Goal: Task Accomplishment & Management: Manage account settings

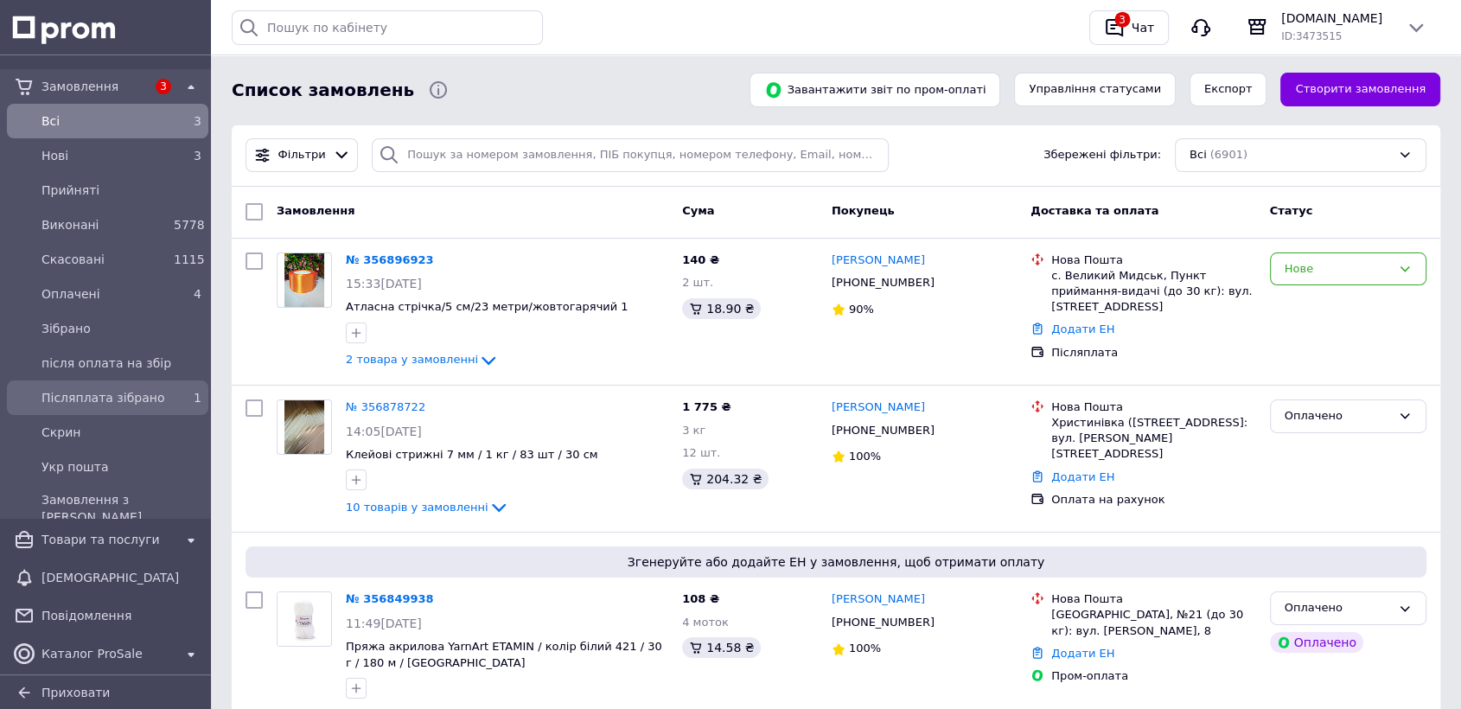
click at [152, 400] on span "Післяплата зібрано" at bounding box center [103, 397] width 125 height 17
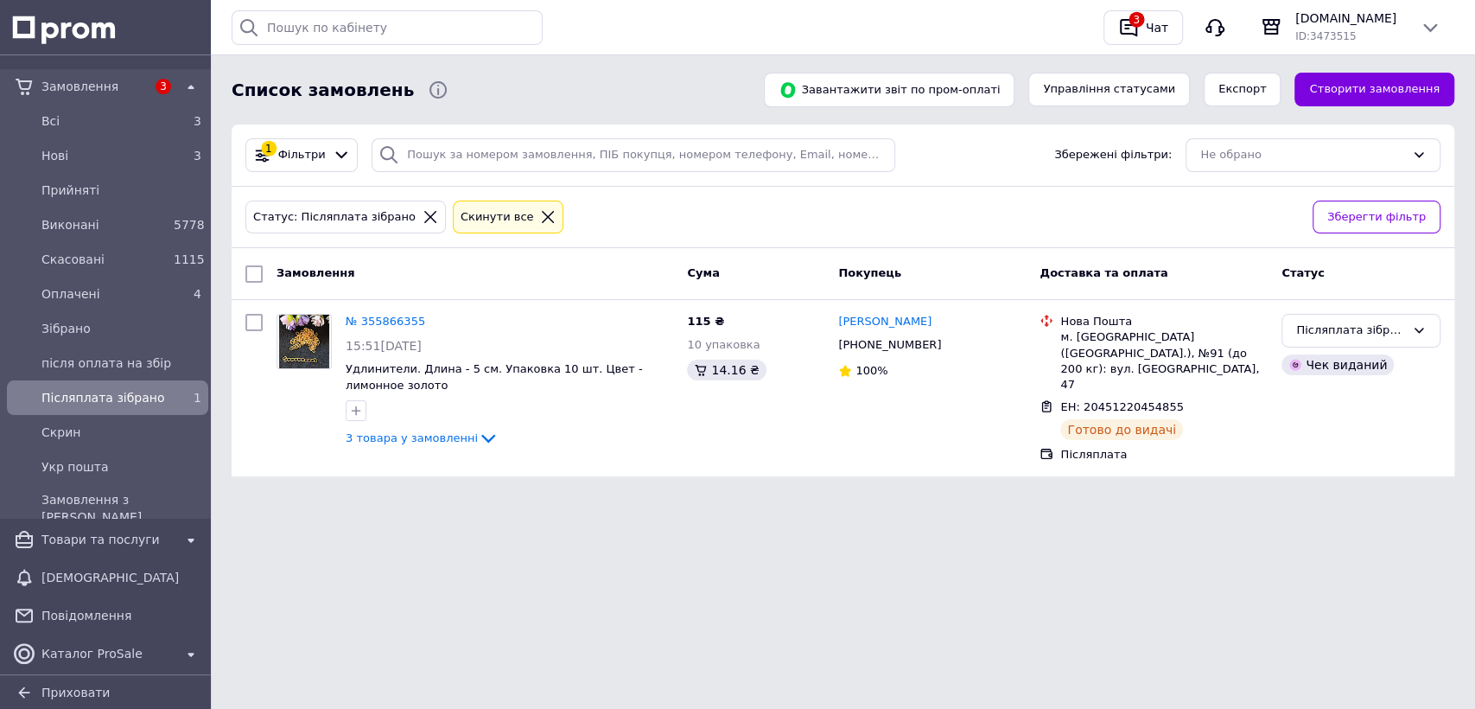
click at [95, 83] on span "Замовлення" at bounding box center [93, 86] width 105 height 17
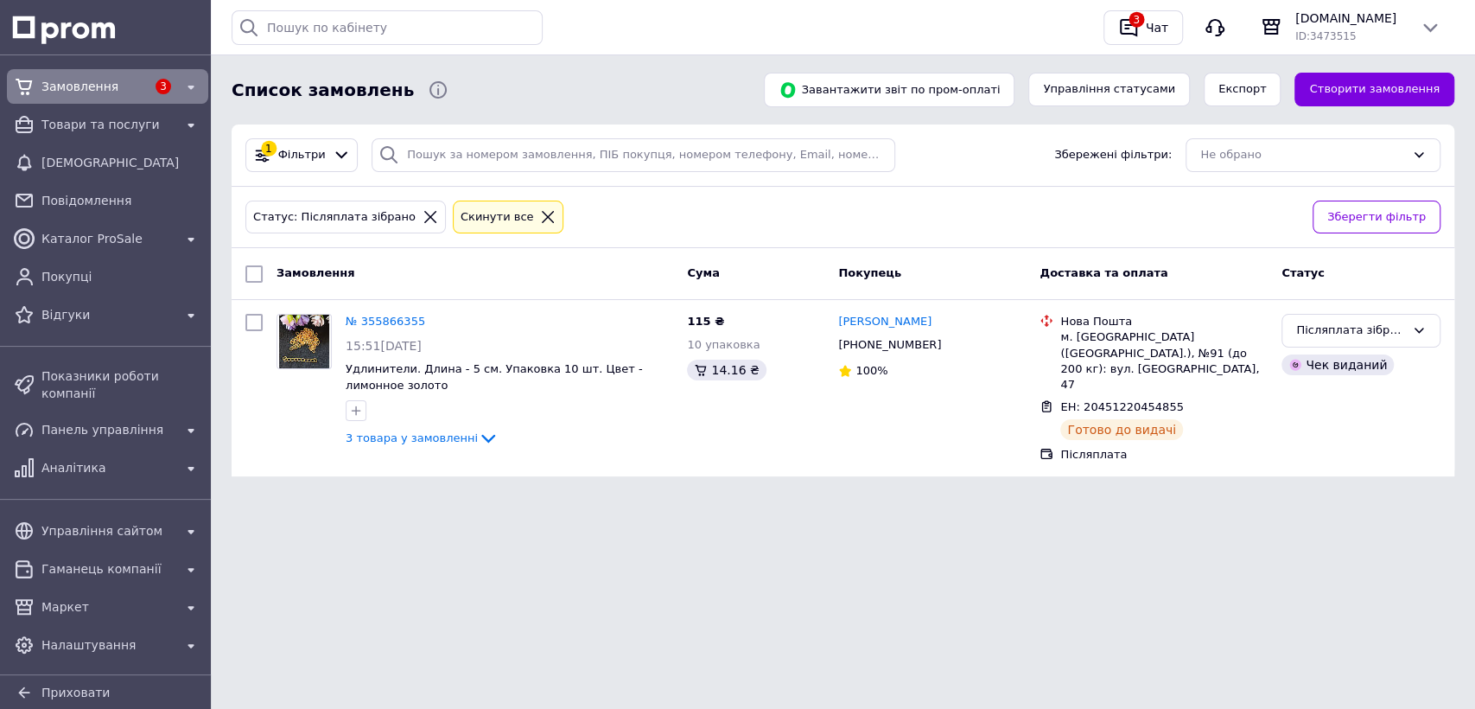
click at [75, 85] on span "Замовлення" at bounding box center [93, 86] width 105 height 17
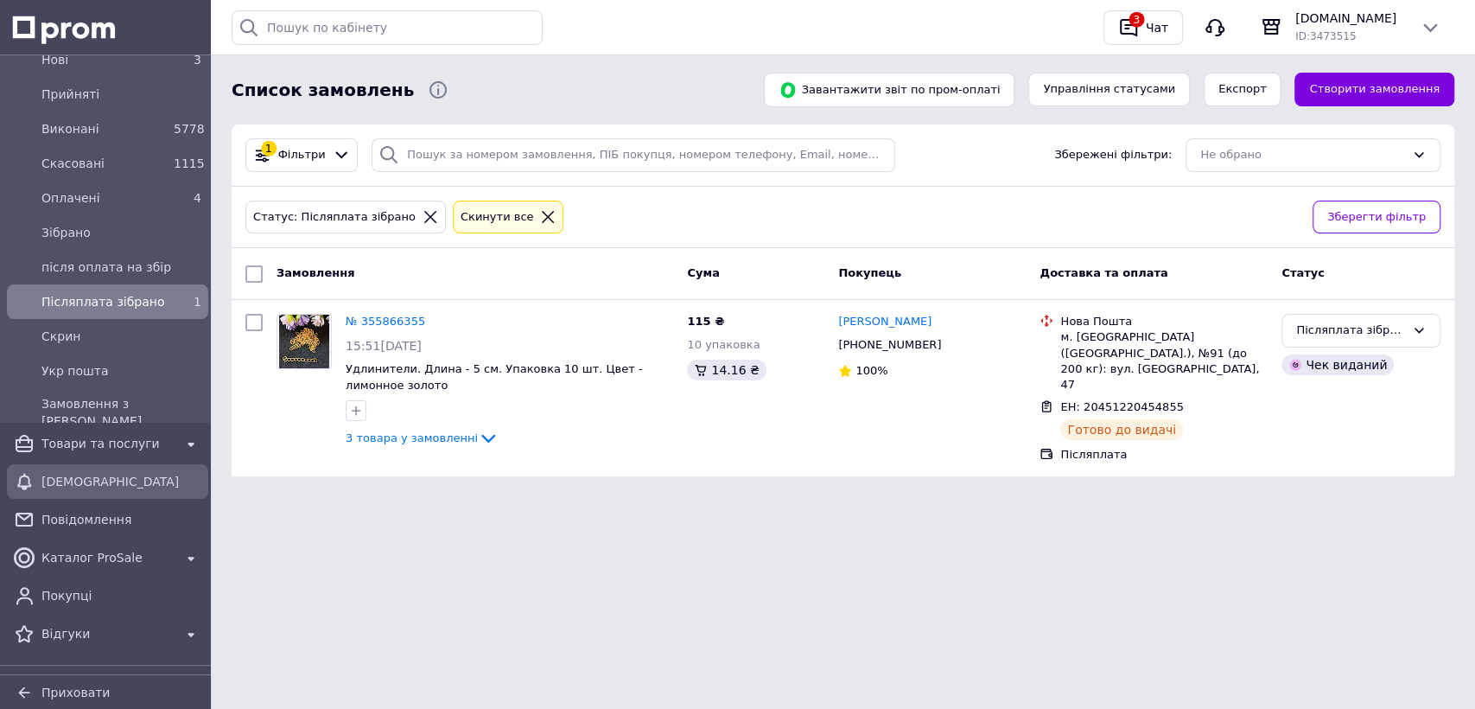
scroll to position [288, 0]
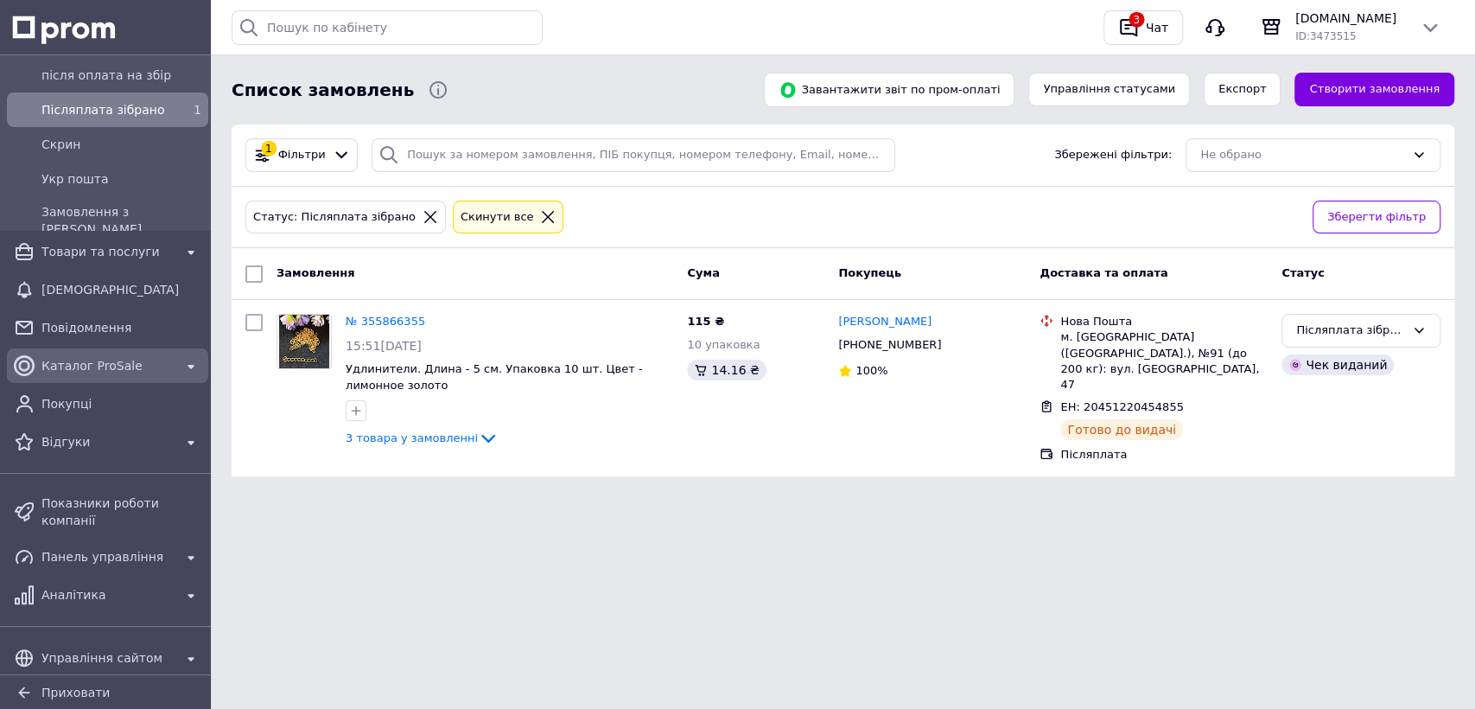
click at [101, 353] on div "Каталог ProSale" at bounding box center [107, 365] width 139 height 24
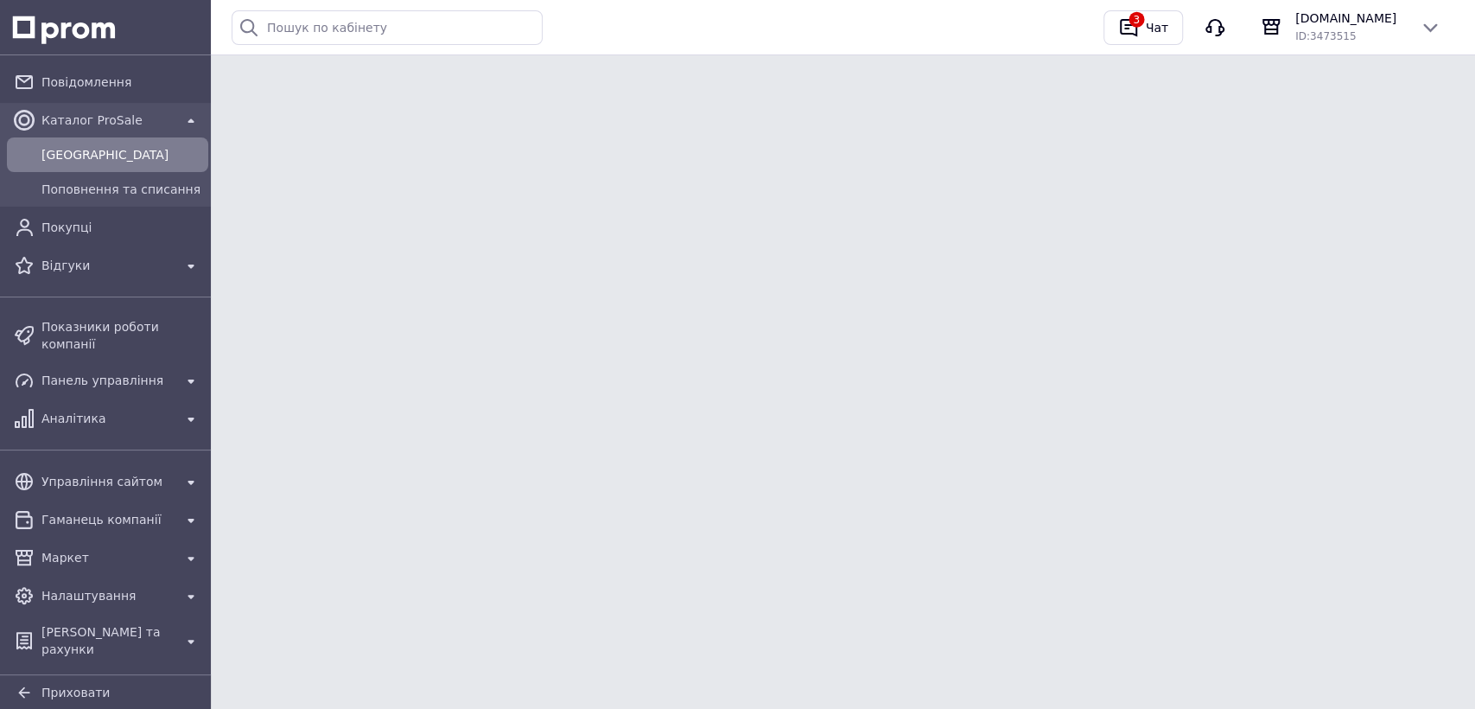
scroll to position [95, 0]
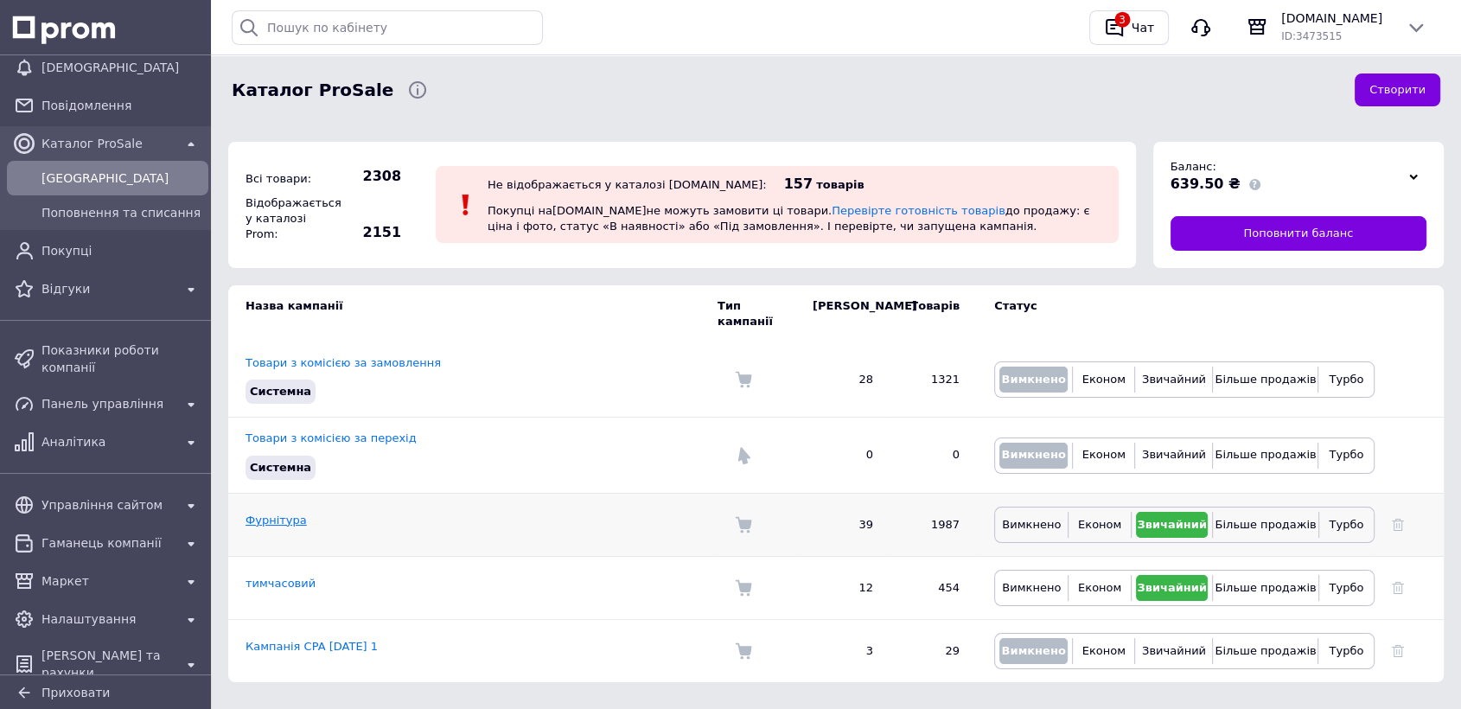
click at [275, 513] on link "Фурнітура" at bounding box center [275, 519] width 61 height 13
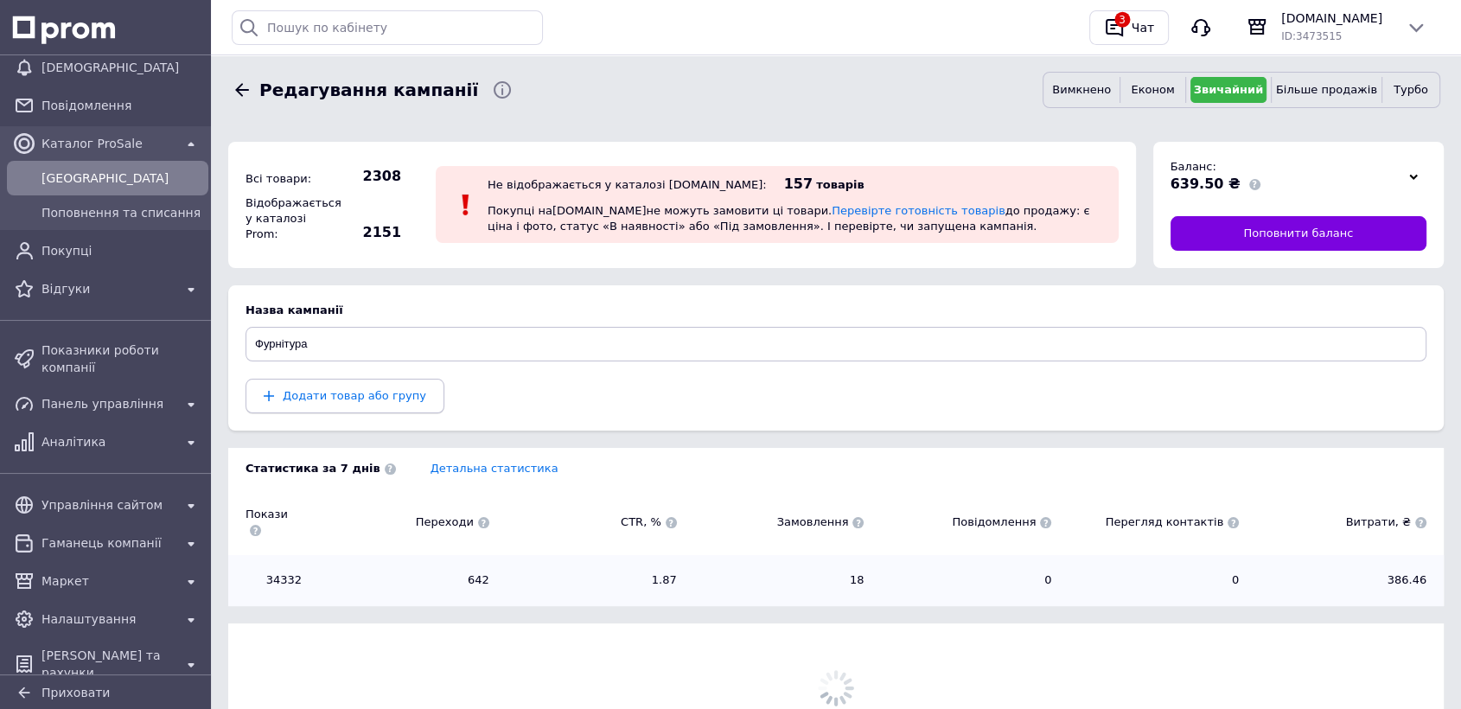
click at [328, 398] on span "Додати товар або групу" at bounding box center [354, 395] width 143 height 13
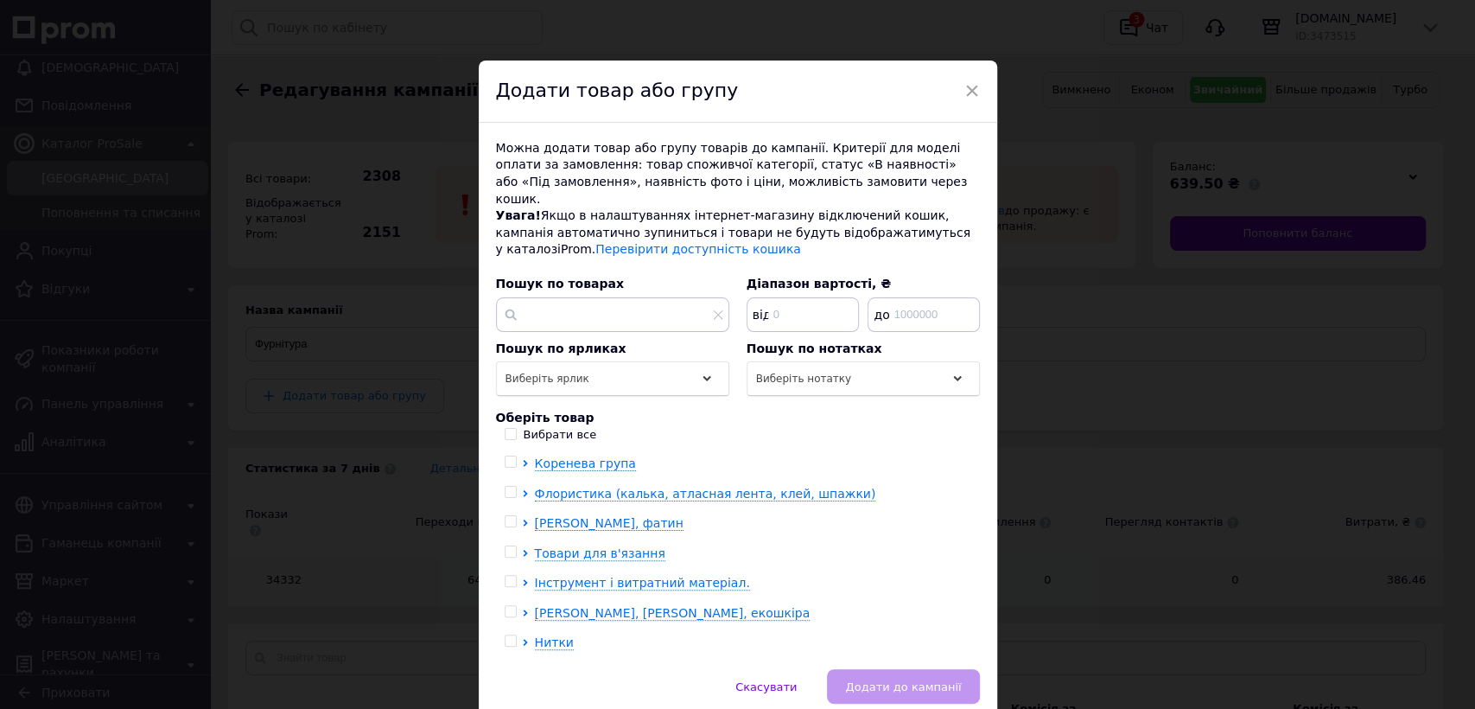
click at [505, 516] on input "checkbox" at bounding box center [510, 521] width 11 height 11
checkbox input "true"
click at [511, 606] on input "checkbox" at bounding box center [510, 611] width 11 height 11
checkbox input "true"
click at [505, 635] on input "checkbox" at bounding box center [510, 640] width 11 height 11
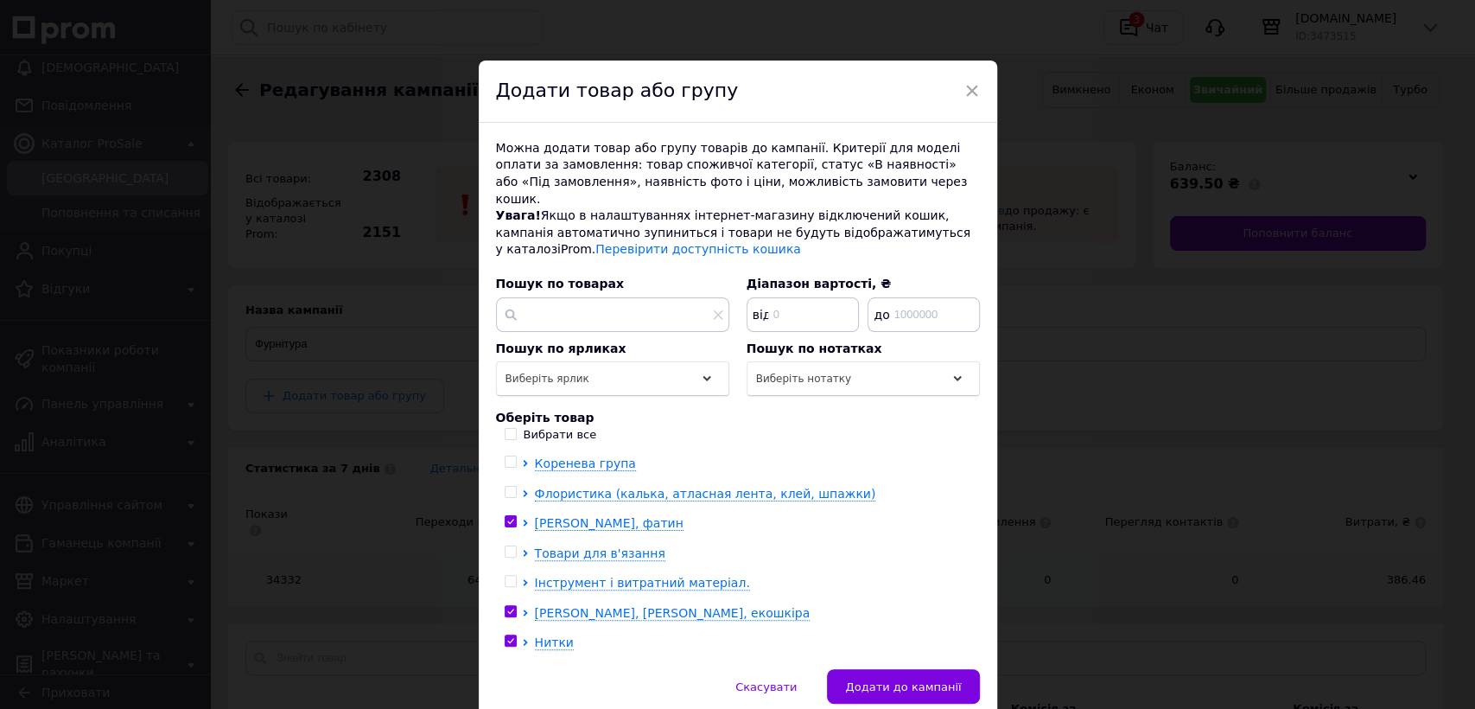
checkbox input "true"
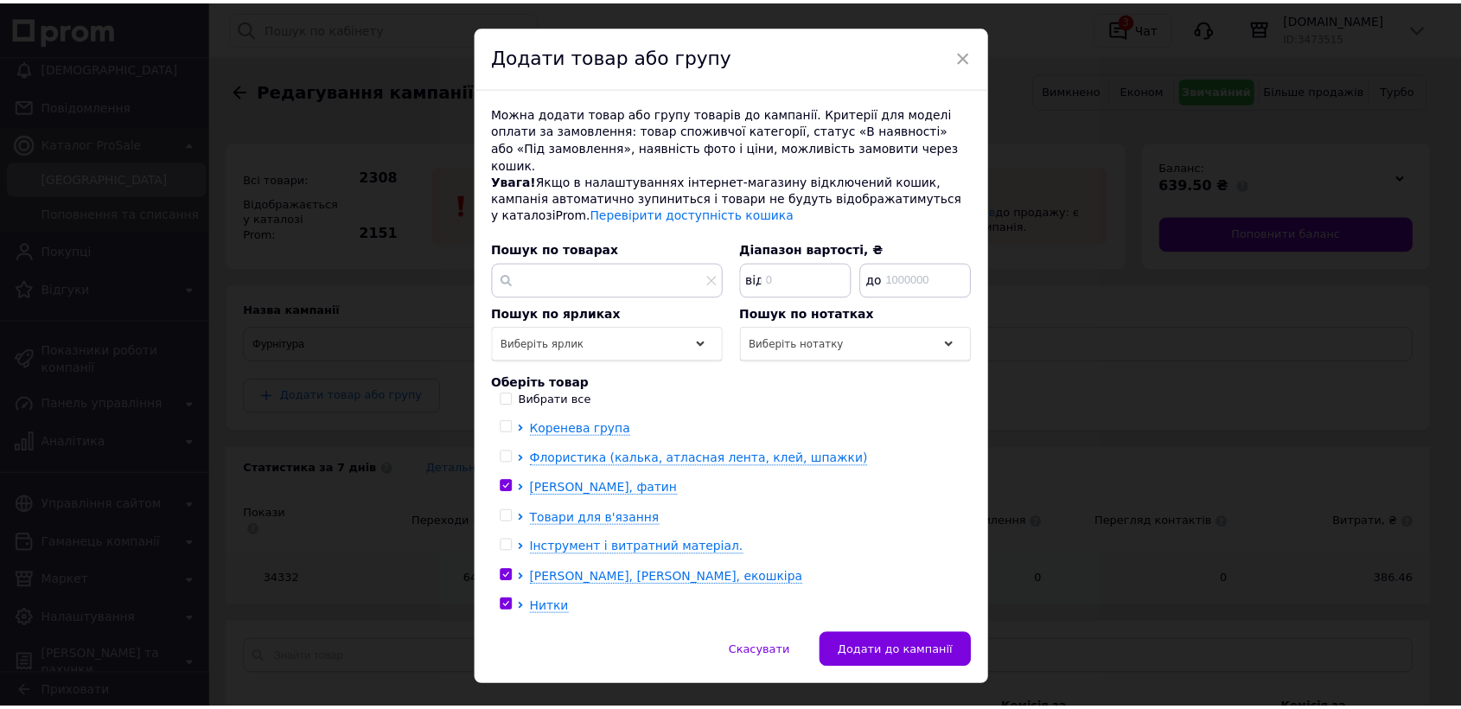
scroll to position [55, 0]
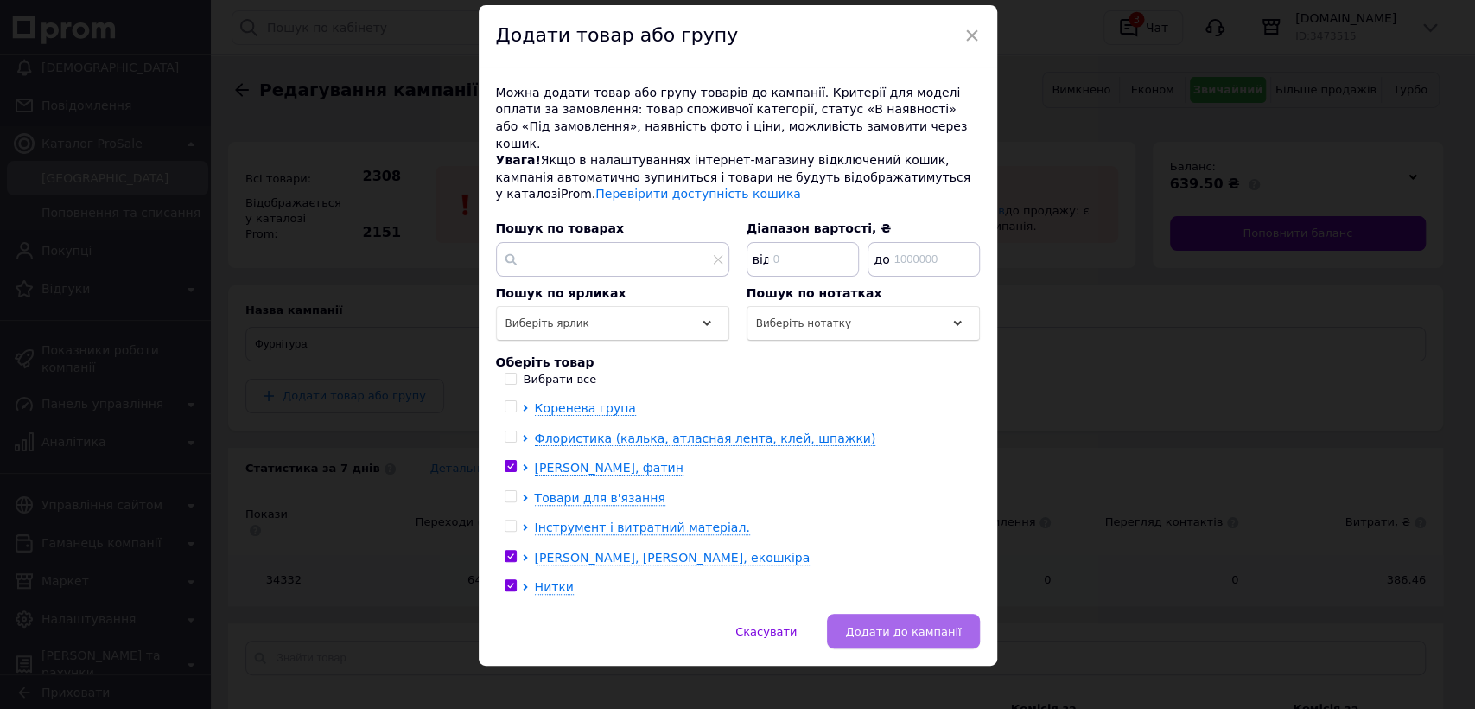
click at [876, 625] on span "Додати до кампанії" at bounding box center [903, 631] width 116 height 13
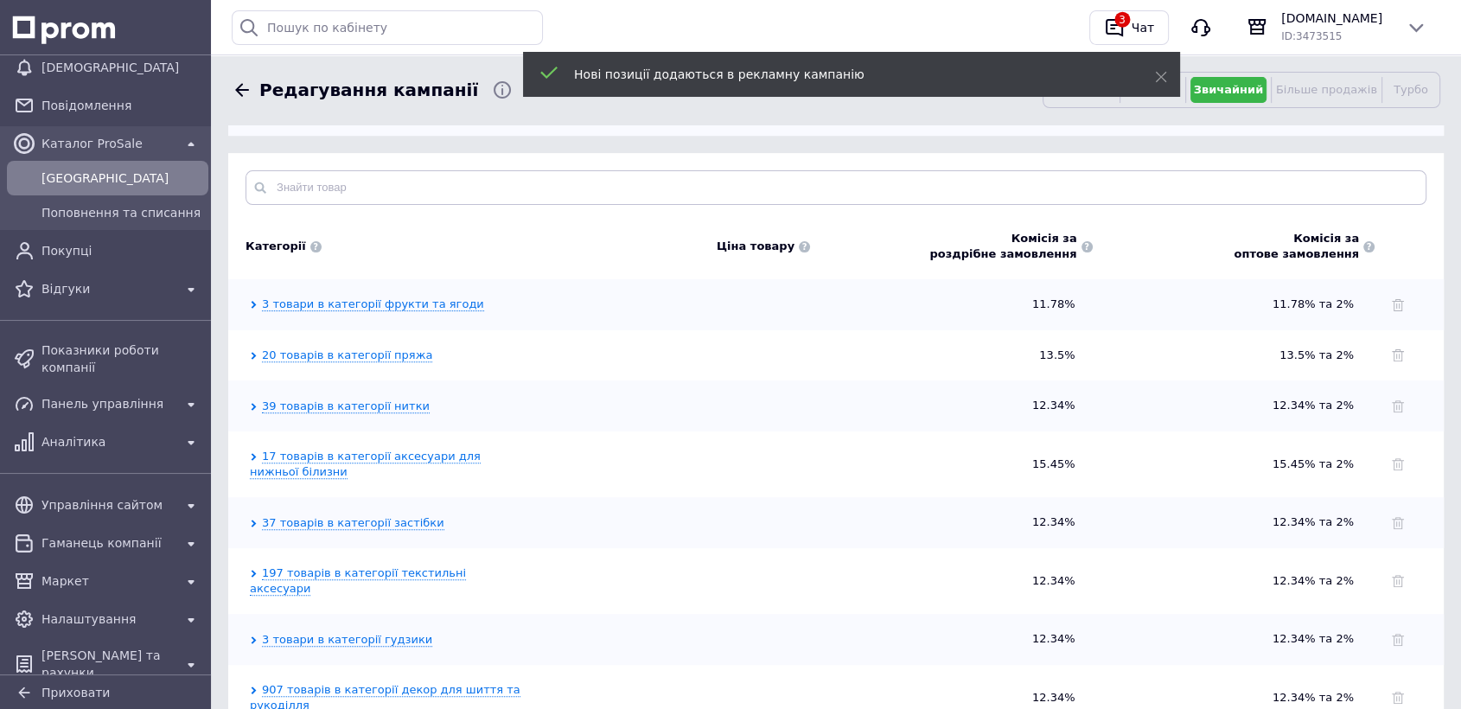
scroll to position [480, 0]
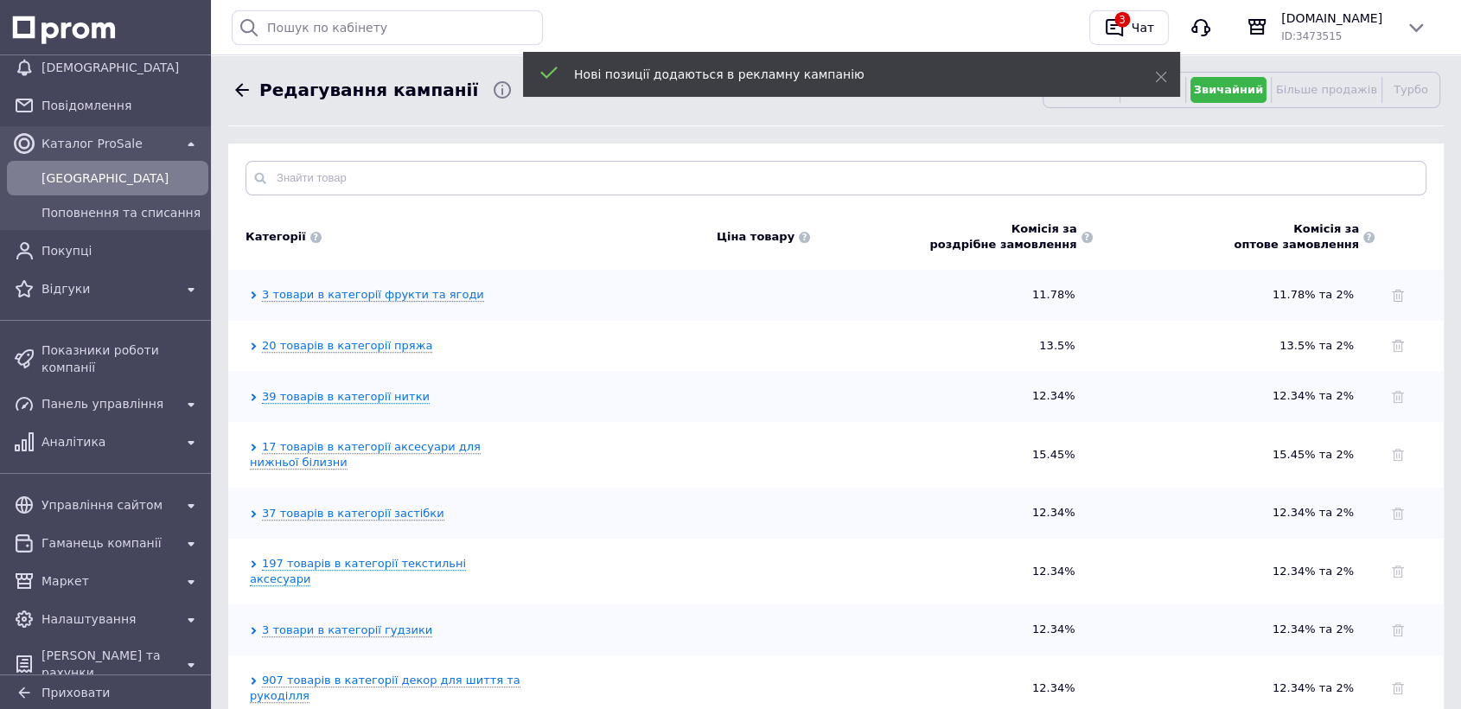
click at [63, 175] on span "Кампанії" at bounding box center [121, 177] width 160 height 17
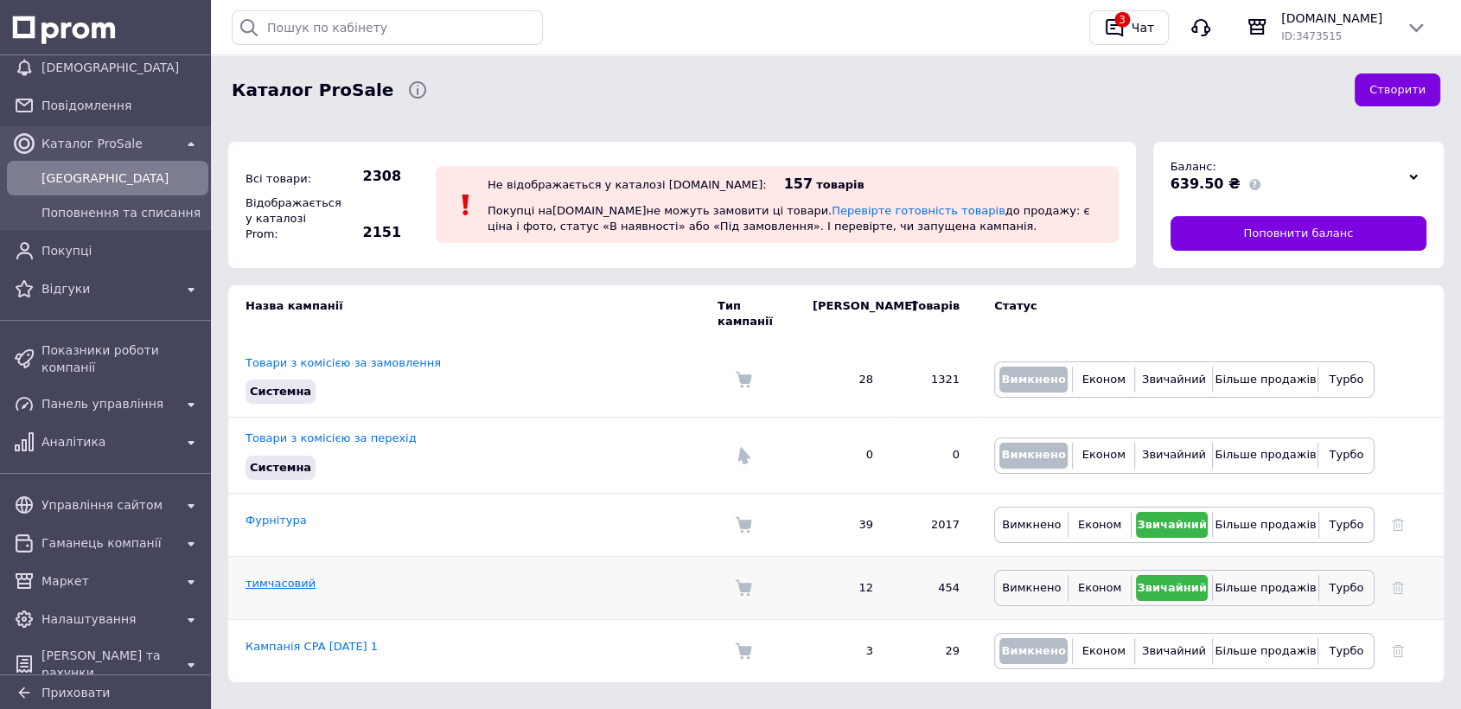
click at [293, 576] on link "тимчасовий" at bounding box center [280, 582] width 70 height 13
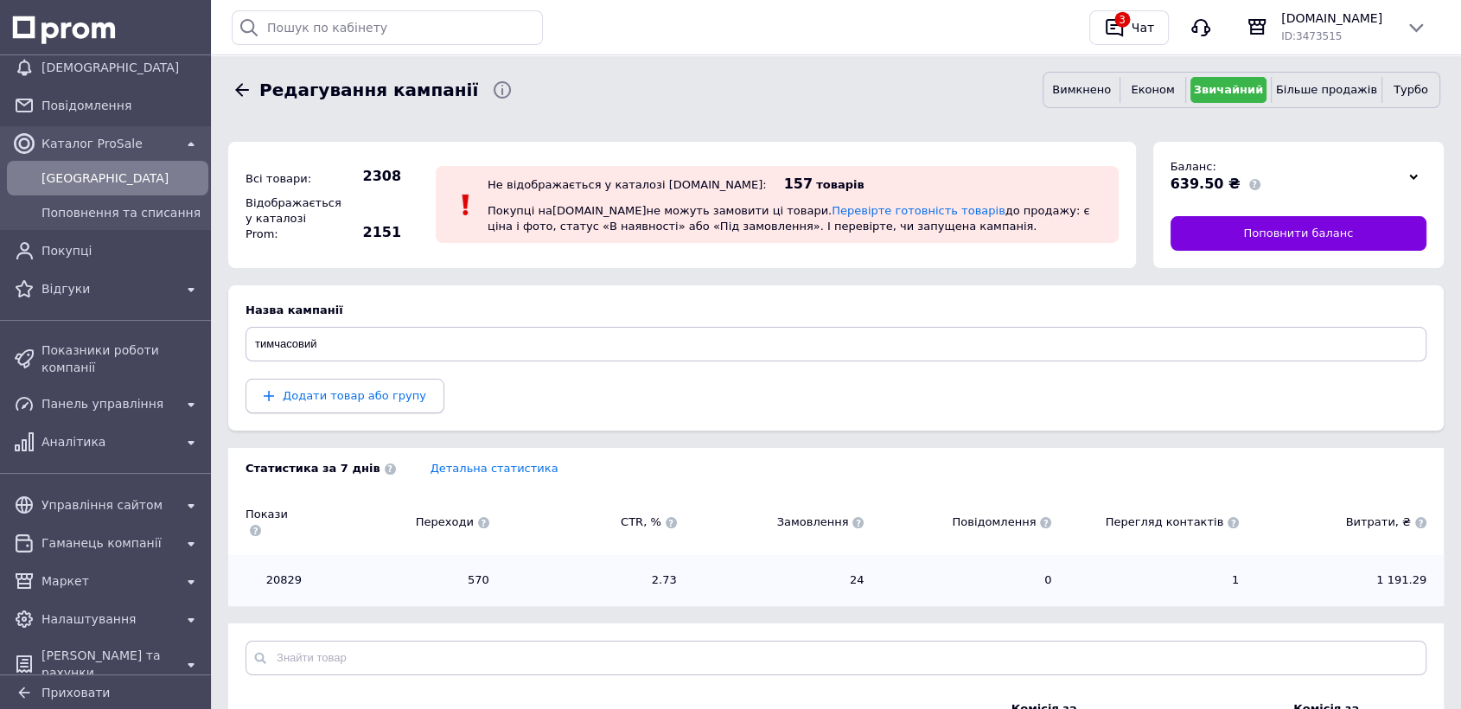
click at [346, 389] on span "Додати товар або групу" at bounding box center [354, 395] width 143 height 13
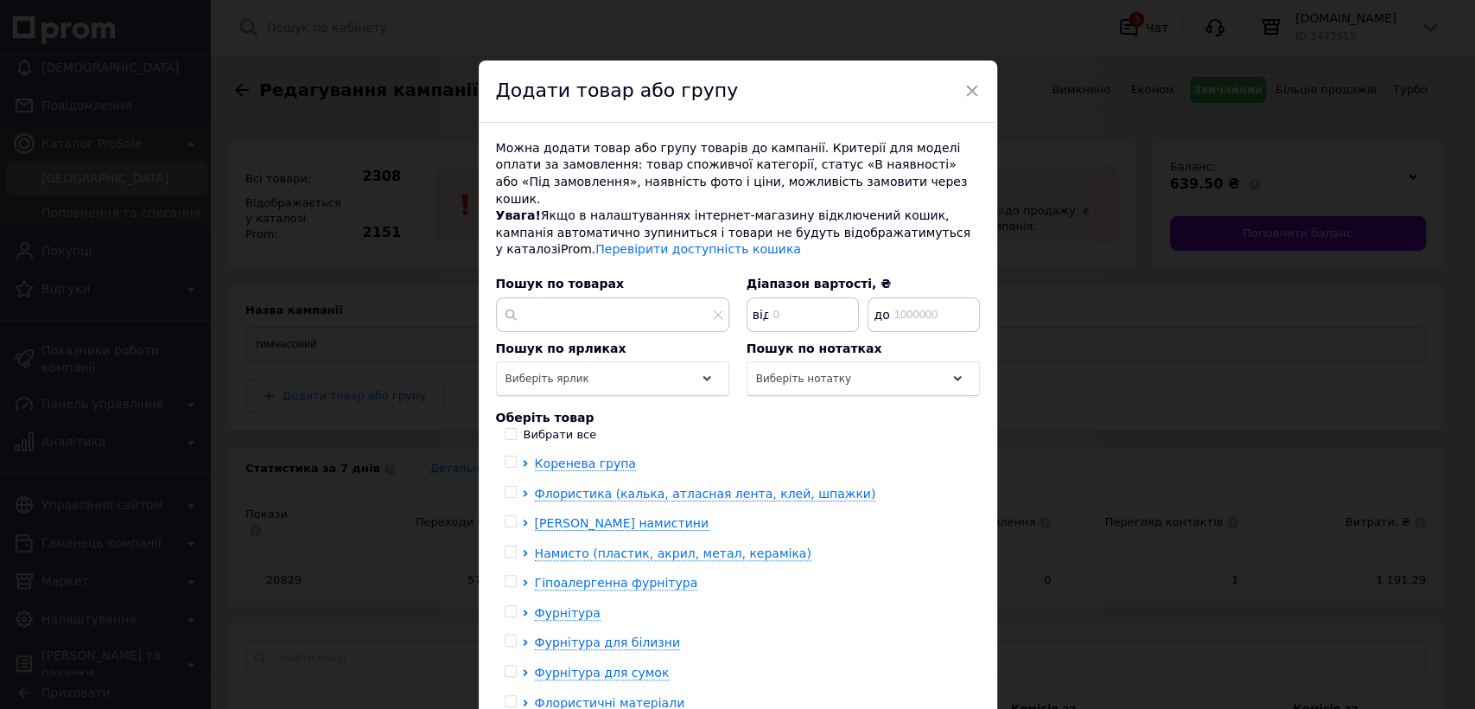
click at [634, 487] on span "Флористика (калька, атласная лента, клей, шпажки)" at bounding box center [705, 494] width 341 height 14
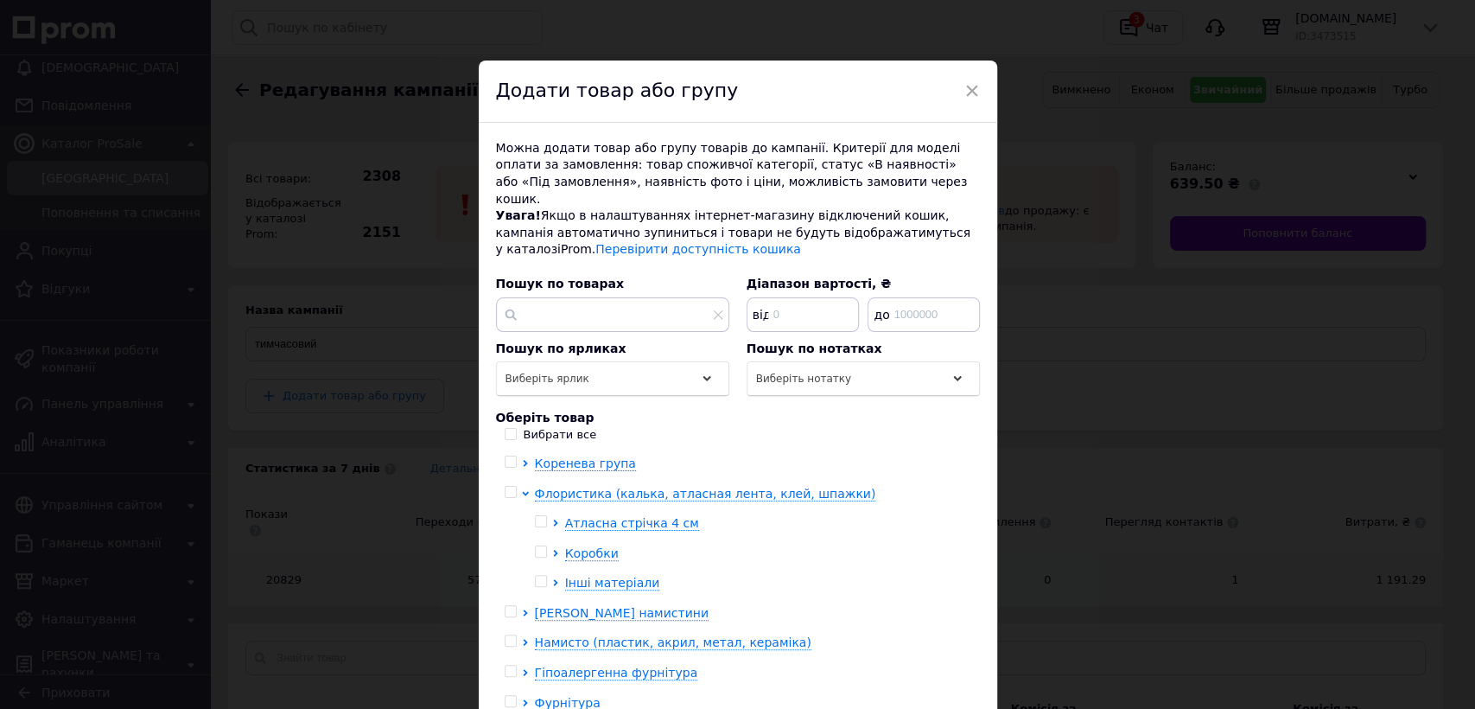
click at [539, 516] on input "checkbox" at bounding box center [540, 521] width 11 height 11
checkbox input "true"
click at [535, 576] on input "checkbox" at bounding box center [540, 581] width 11 height 11
checkbox input "true"
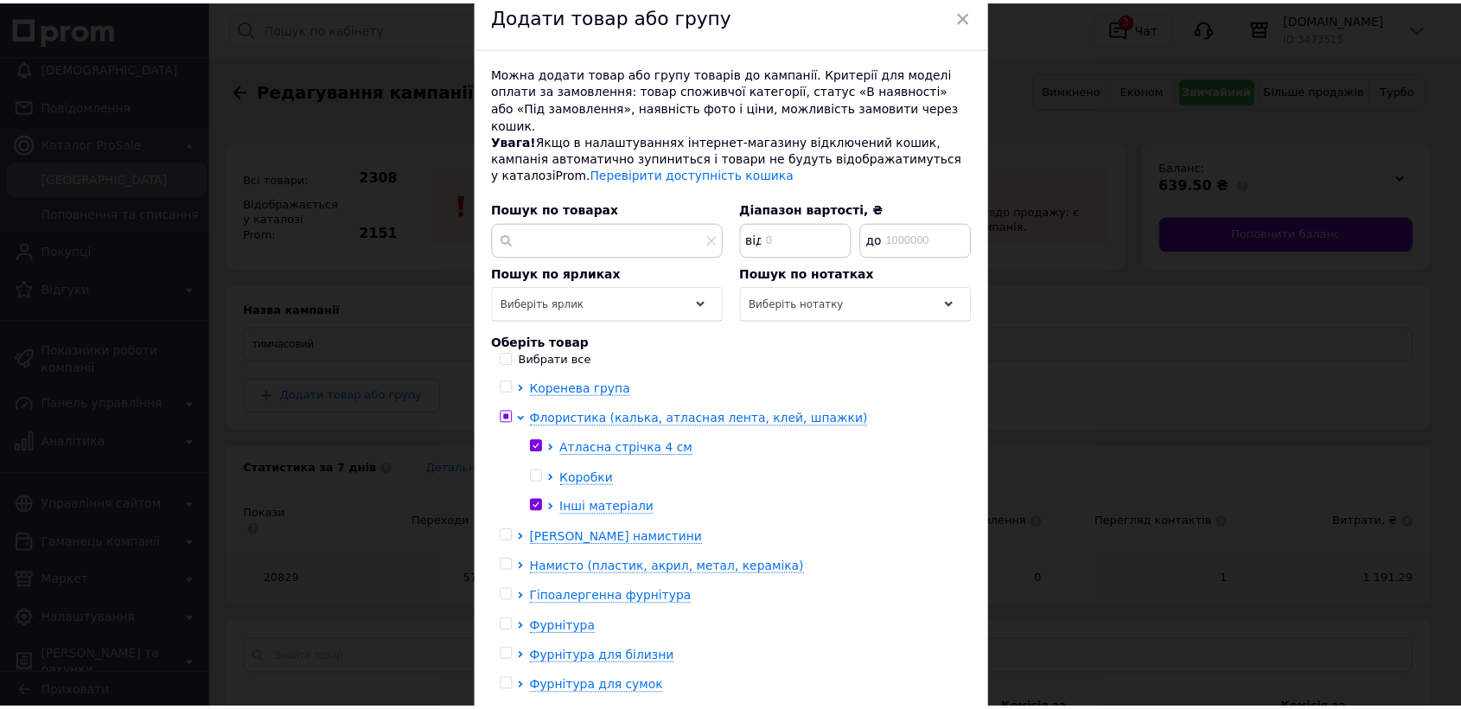
scroll to position [179, 0]
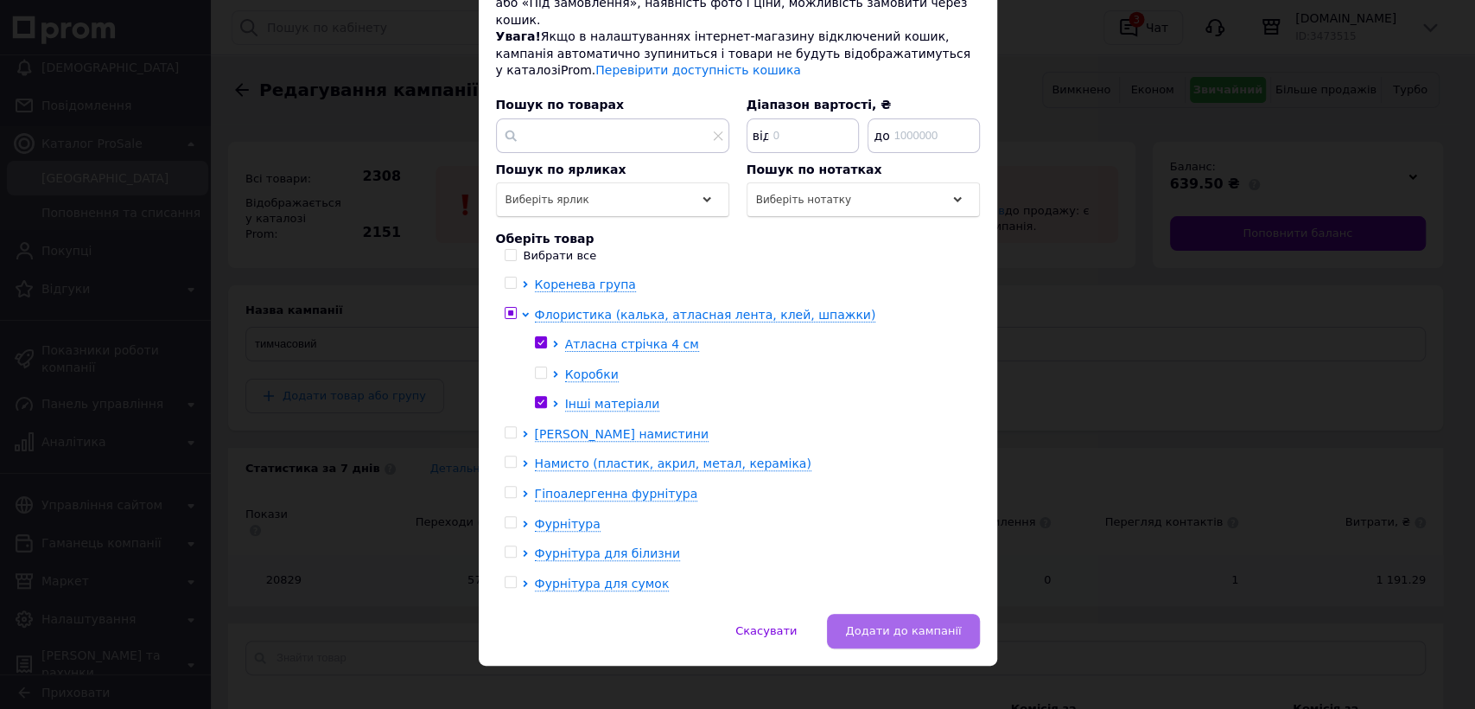
click at [932, 624] on span "Додати до кампанії" at bounding box center [903, 630] width 116 height 13
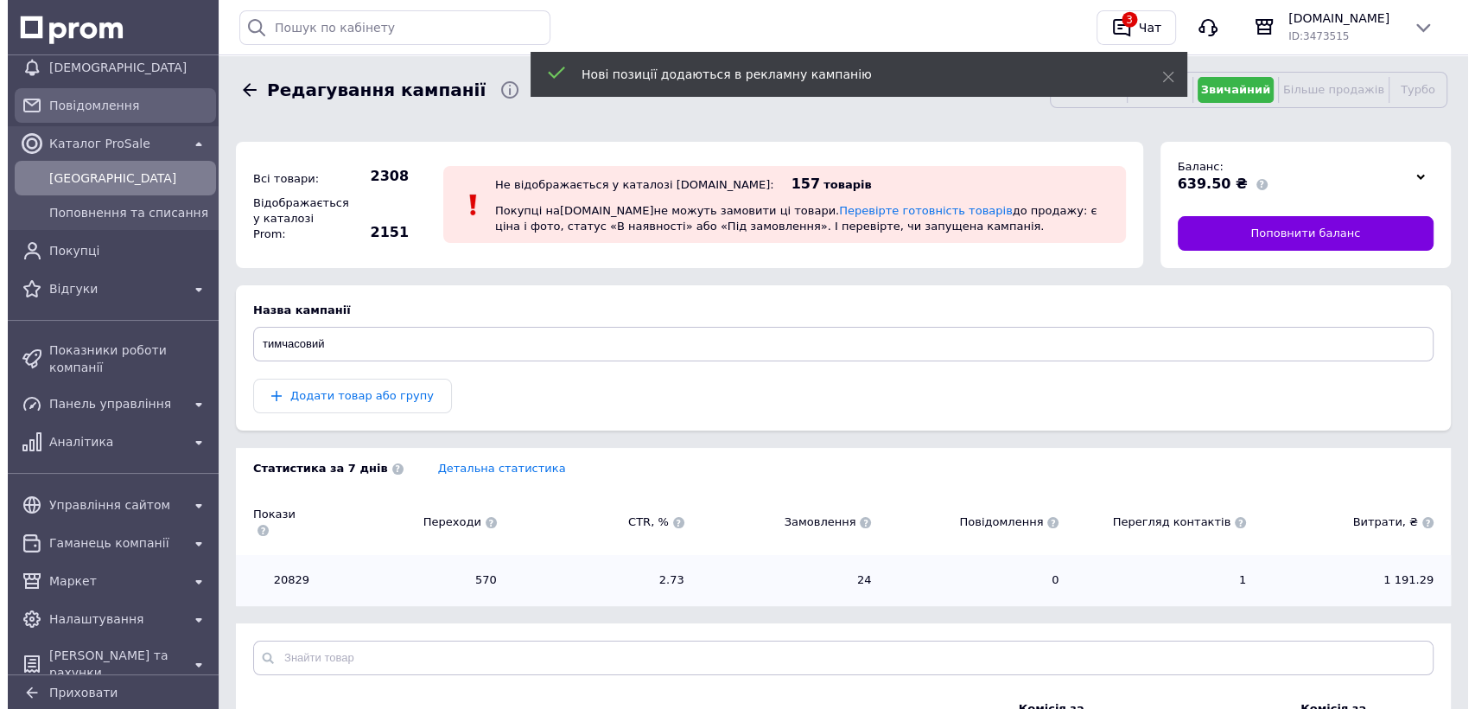
scroll to position [0, 0]
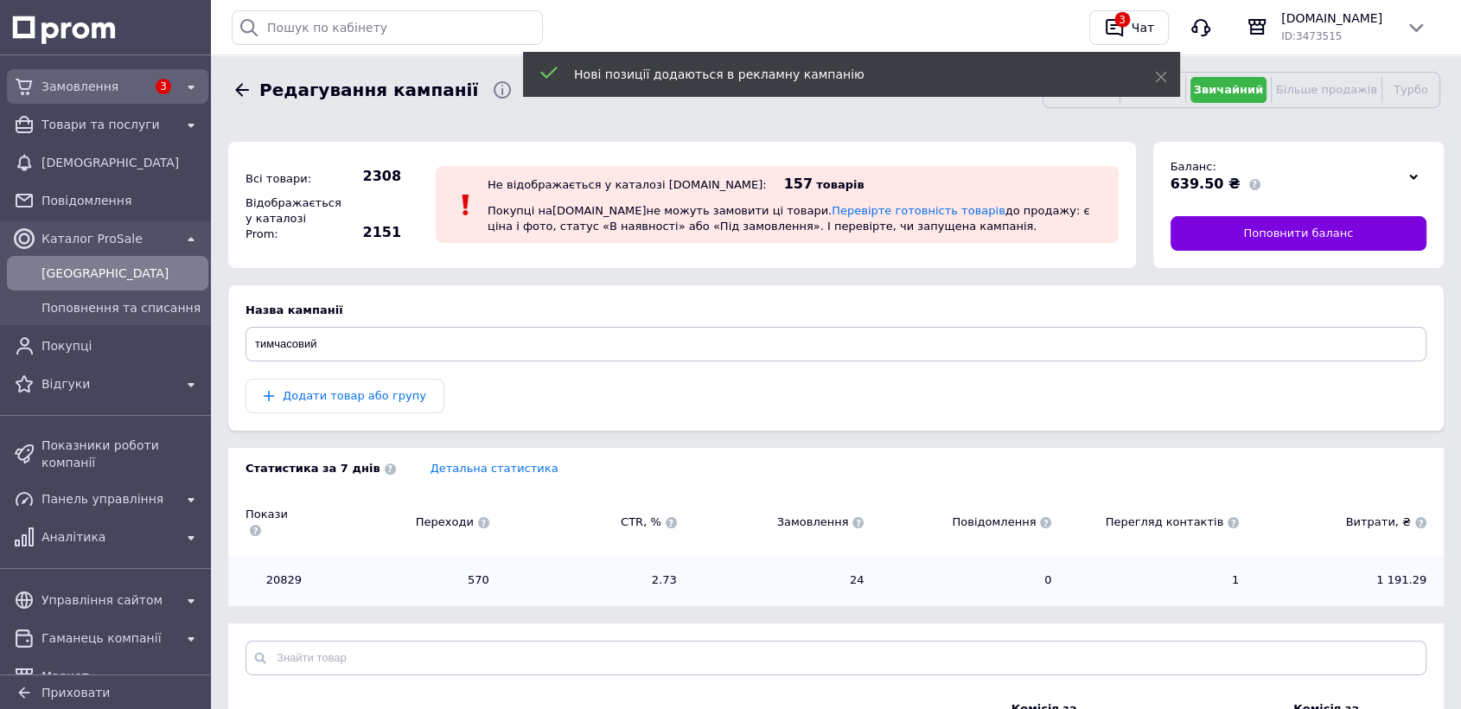
click at [86, 85] on span "Замовлення" at bounding box center [93, 86] width 105 height 17
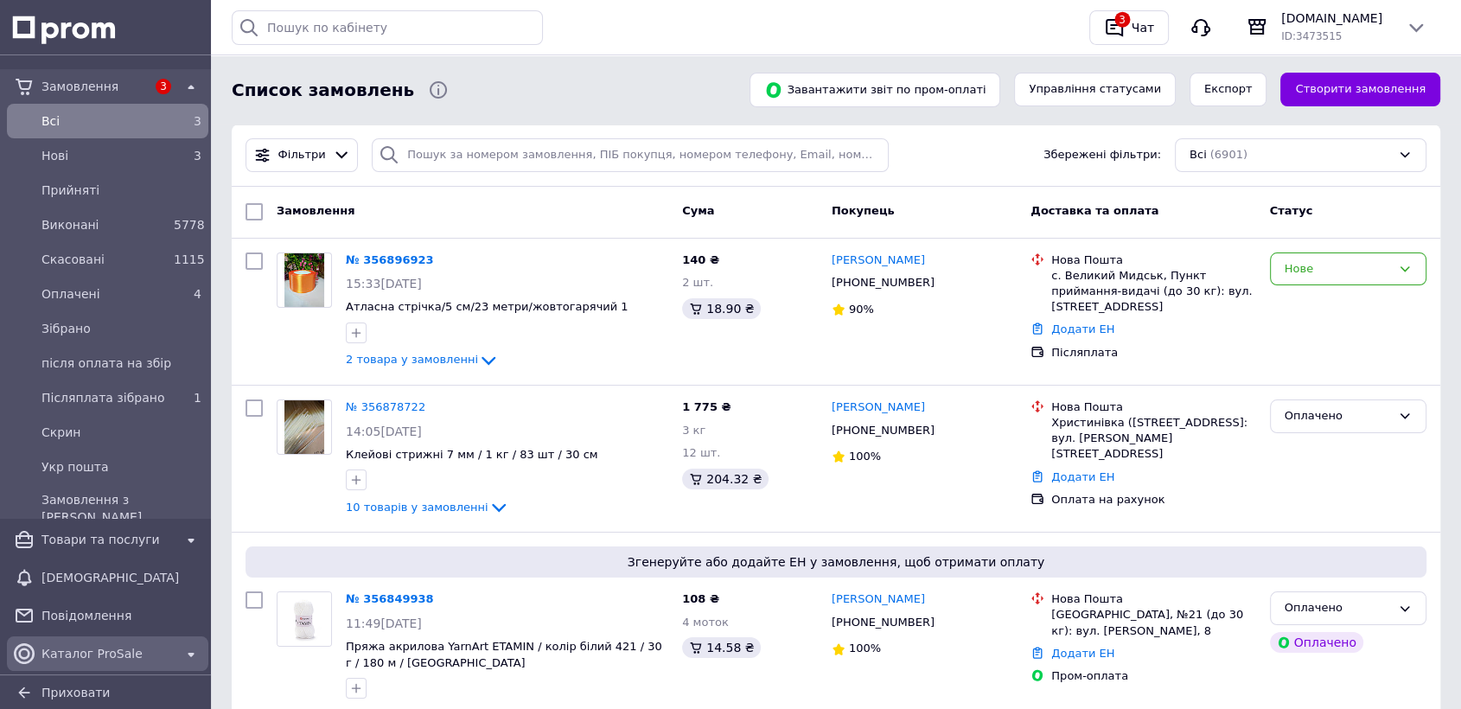
click at [114, 640] on div "Каталог ProSale" at bounding box center [107, 654] width 194 height 28
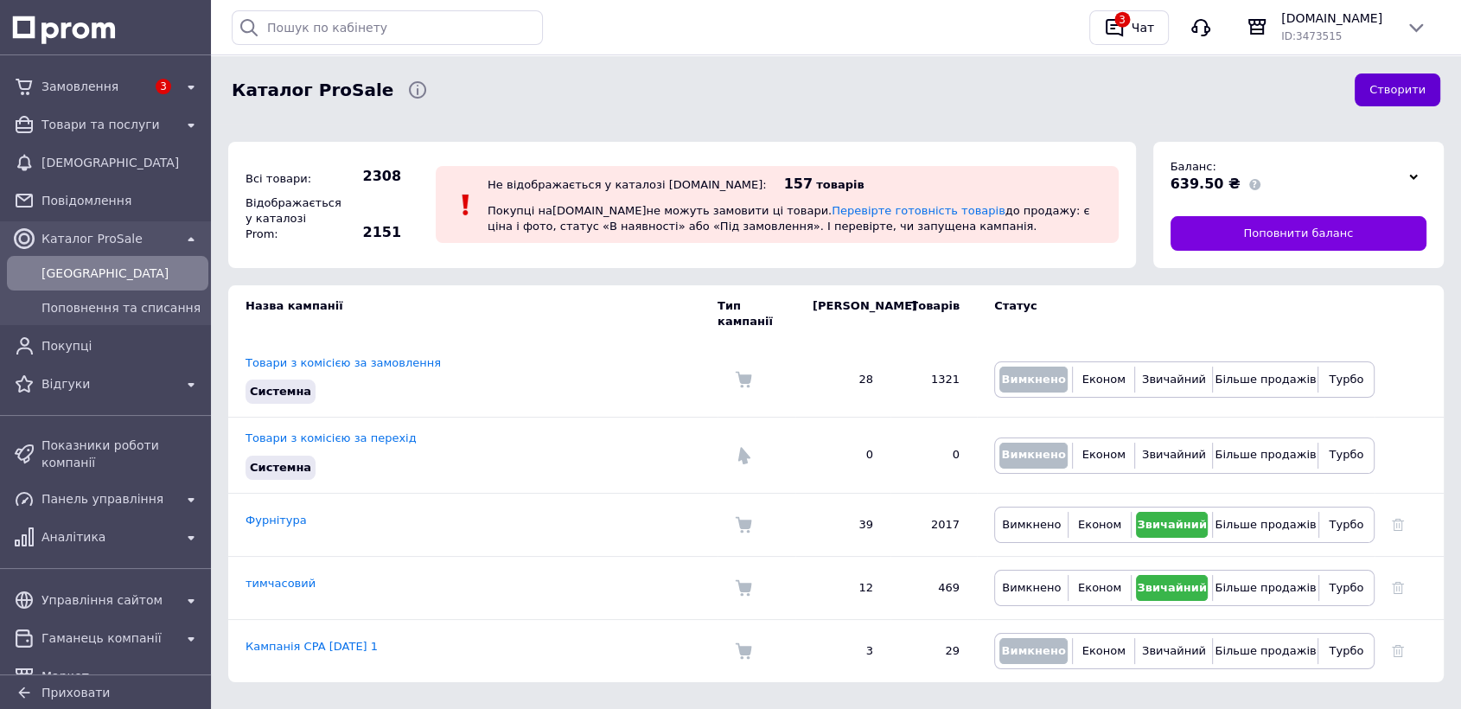
click at [1400, 92] on button "Створити" at bounding box center [1397, 90] width 86 height 34
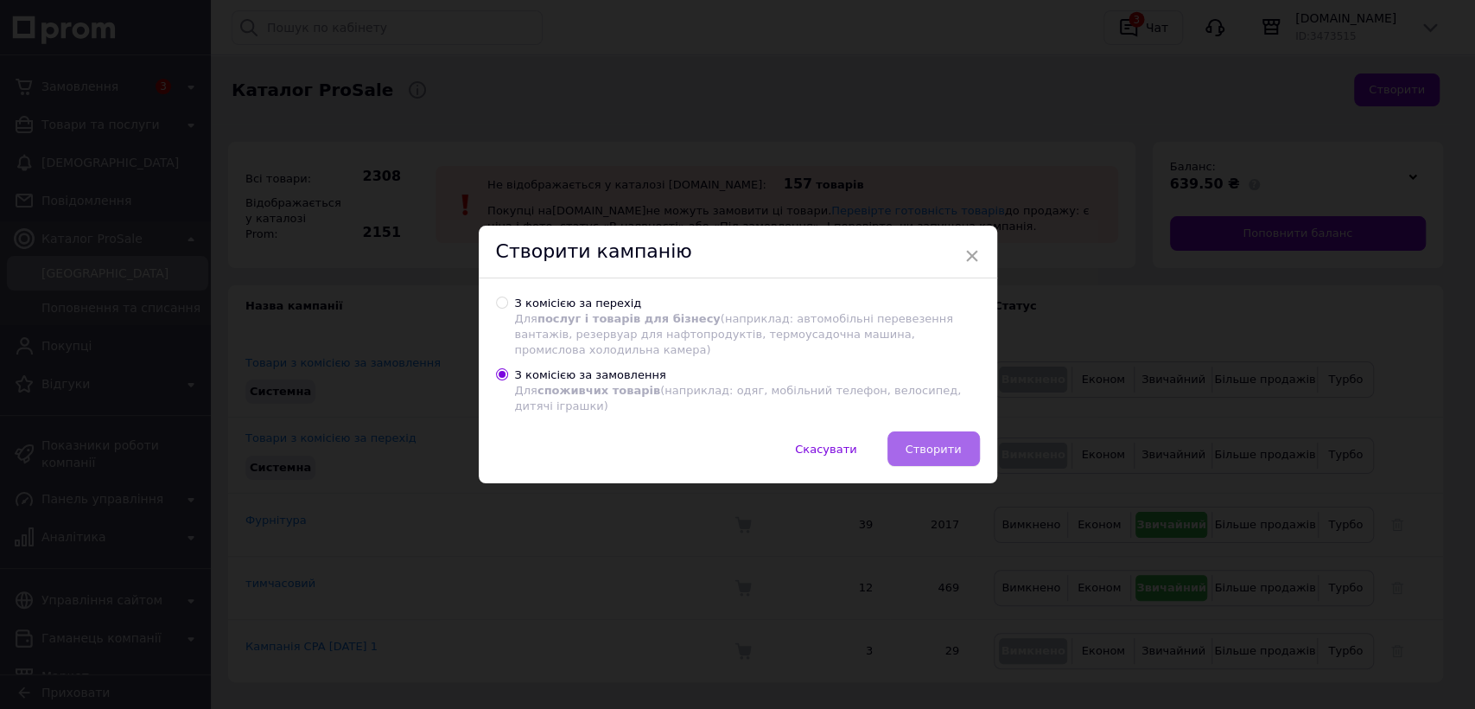
click at [924, 443] on span "Створити" at bounding box center [934, 449] width 56 height 13
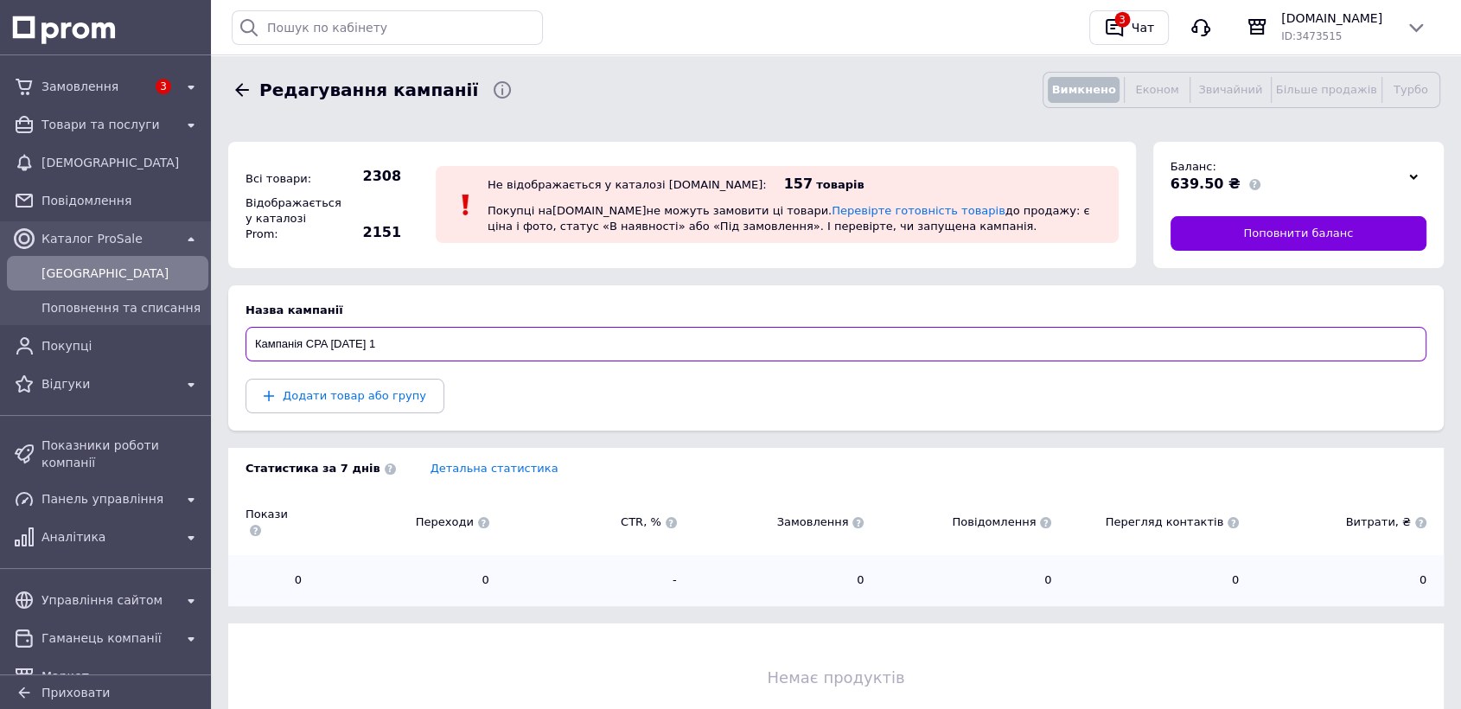
click at [484, 341] on input "Кампанія CPA 12.08.2025 1" at bounding box center [835, 344] width 1181 height 35
click at [482, 341] on input "Кампанія CPA 12.08.2025 1" at bounding box center [835, 344] width 1181 height 35
type input "глітер"
click at [406, 392] on button "Додати товар або групу" at bounding box center [344, 396] width 199 height 35
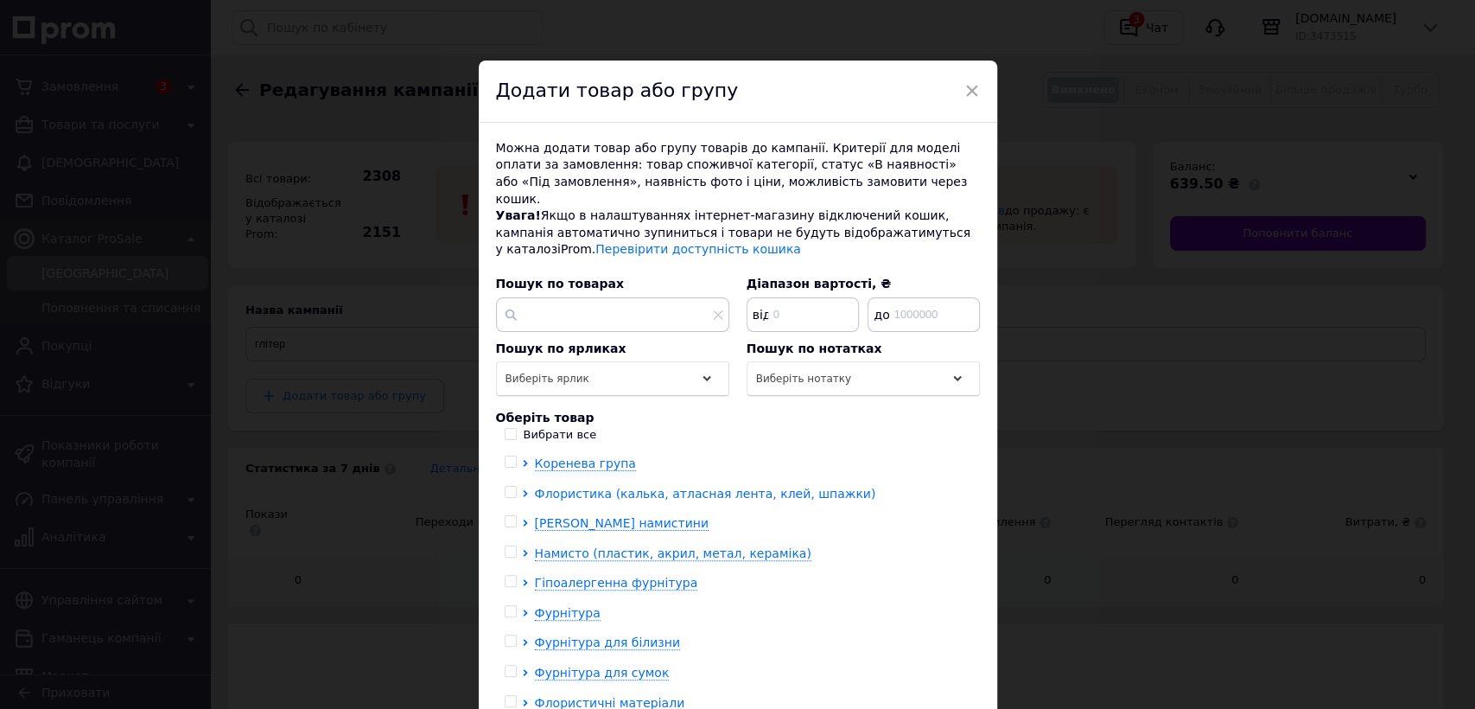
click at [560, 487] on span "Флористика (калька, атласная лента, клей, шпажки)" at bounding box center [705, 494] width 341 height 14
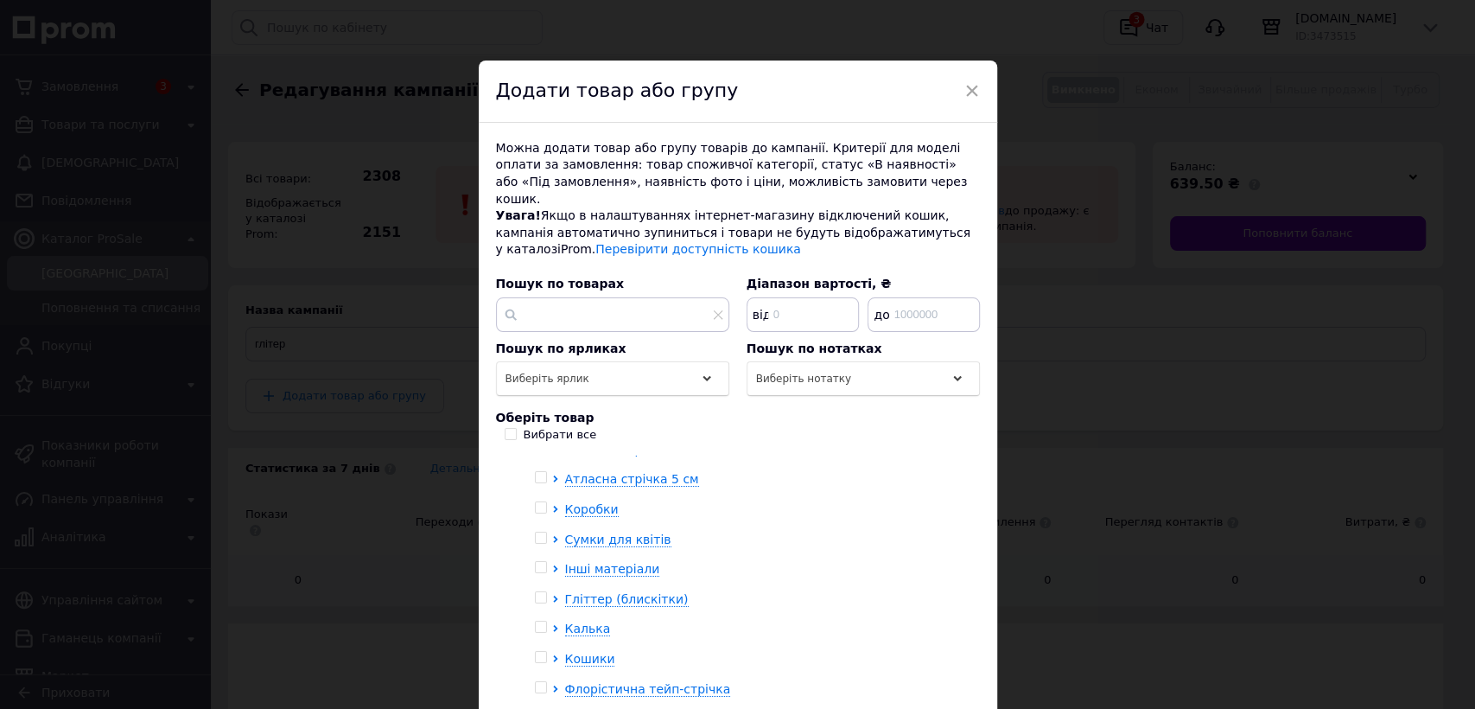
scroll to position [192, 0]
click at [573, 564] on span "Гліттер (блискітки)" at bounding box center [627, 571] width 124 height 14
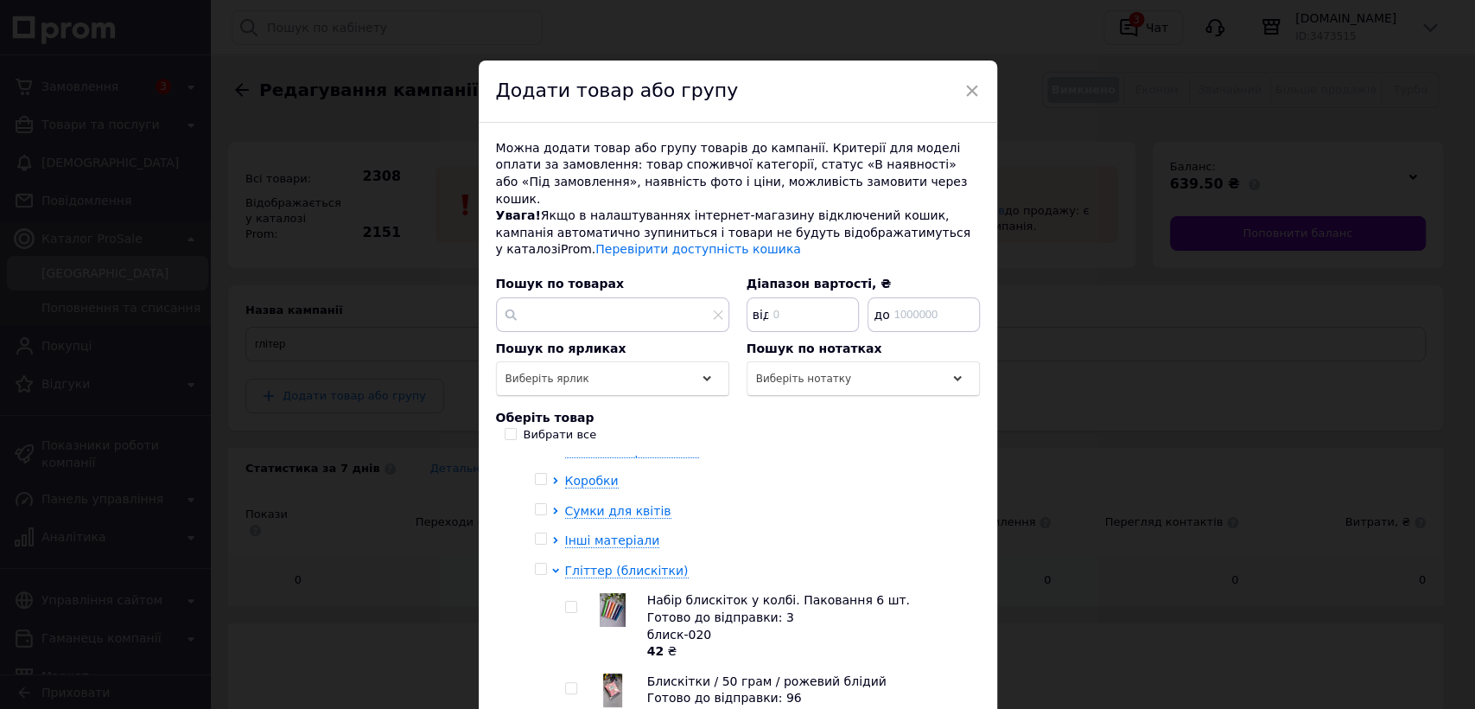
click at [538, 564] on input "checkbox" at bounding box center [540, 569] width 11 height 11
checkbox input "true"
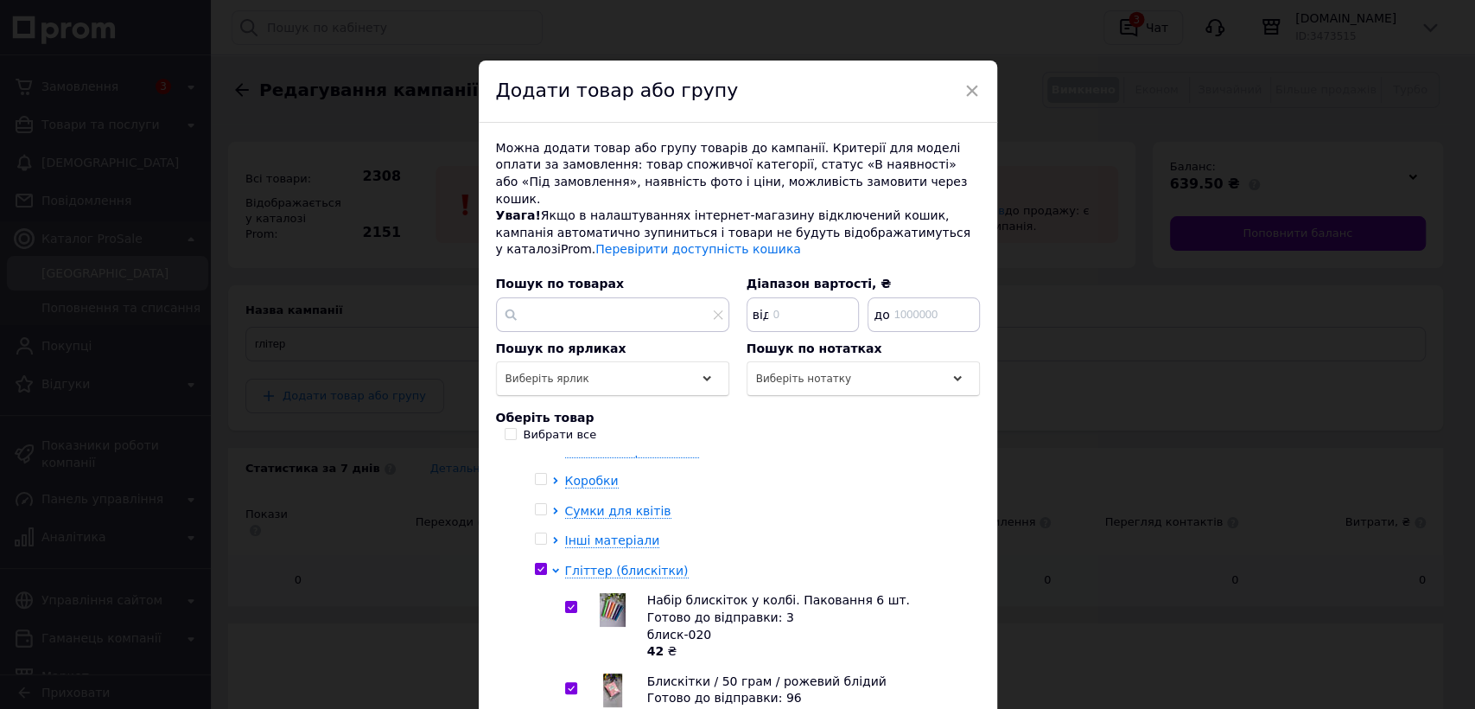
checkbox input "true"
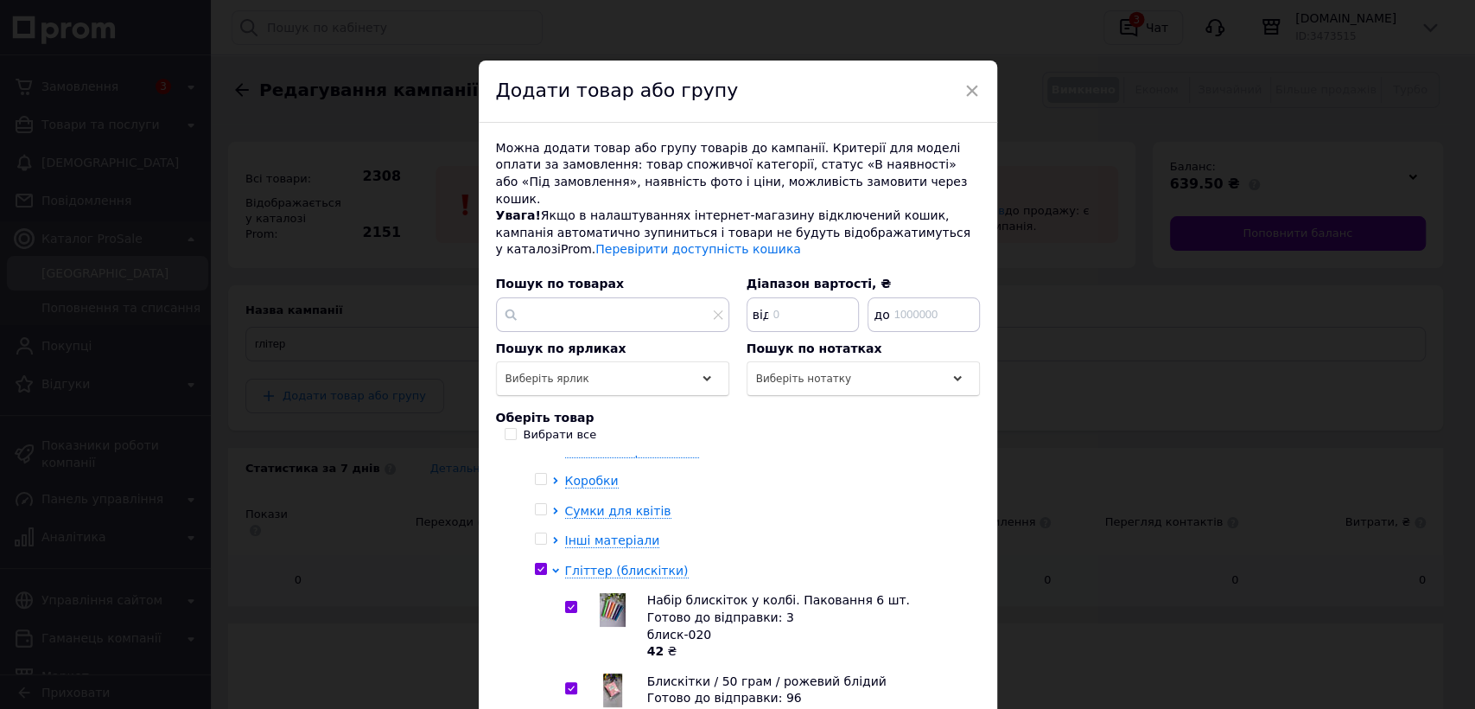
checkbox input "true"
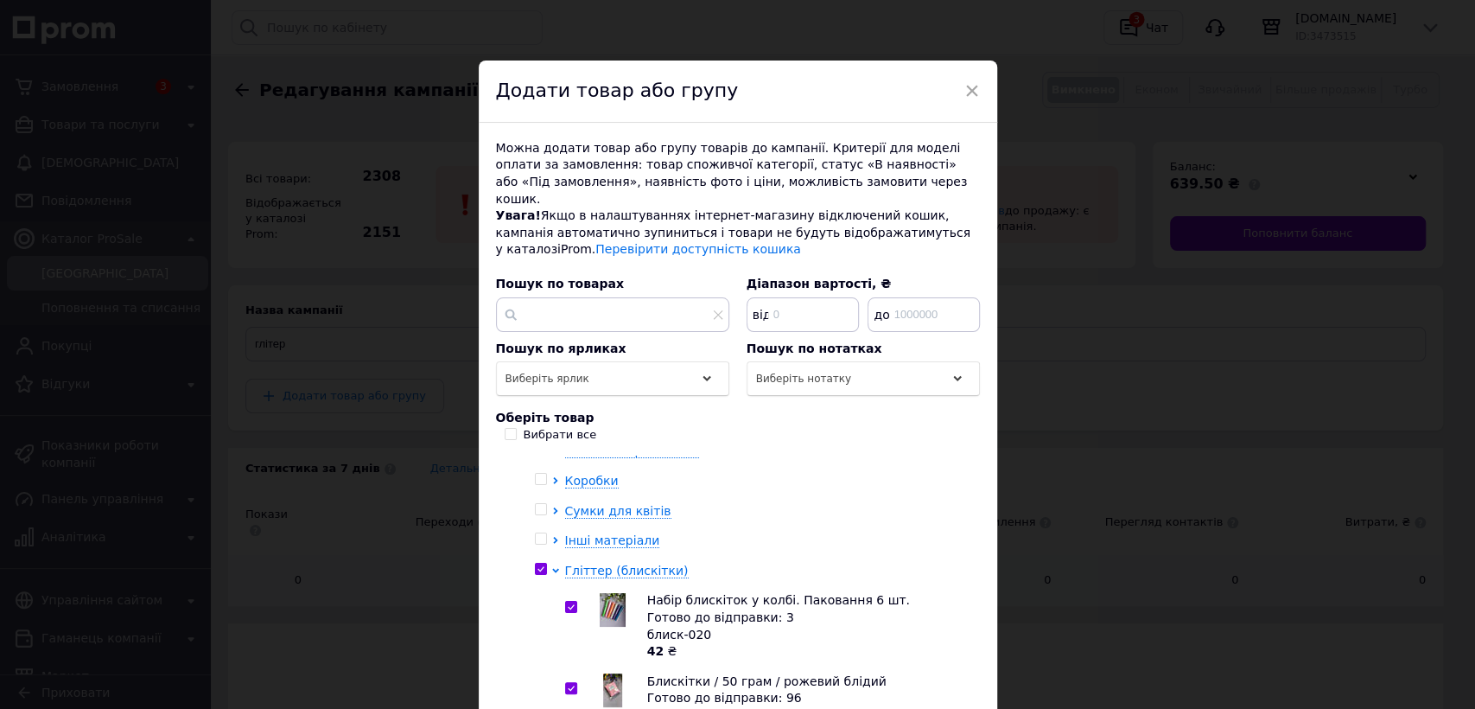
checkbox input "true"
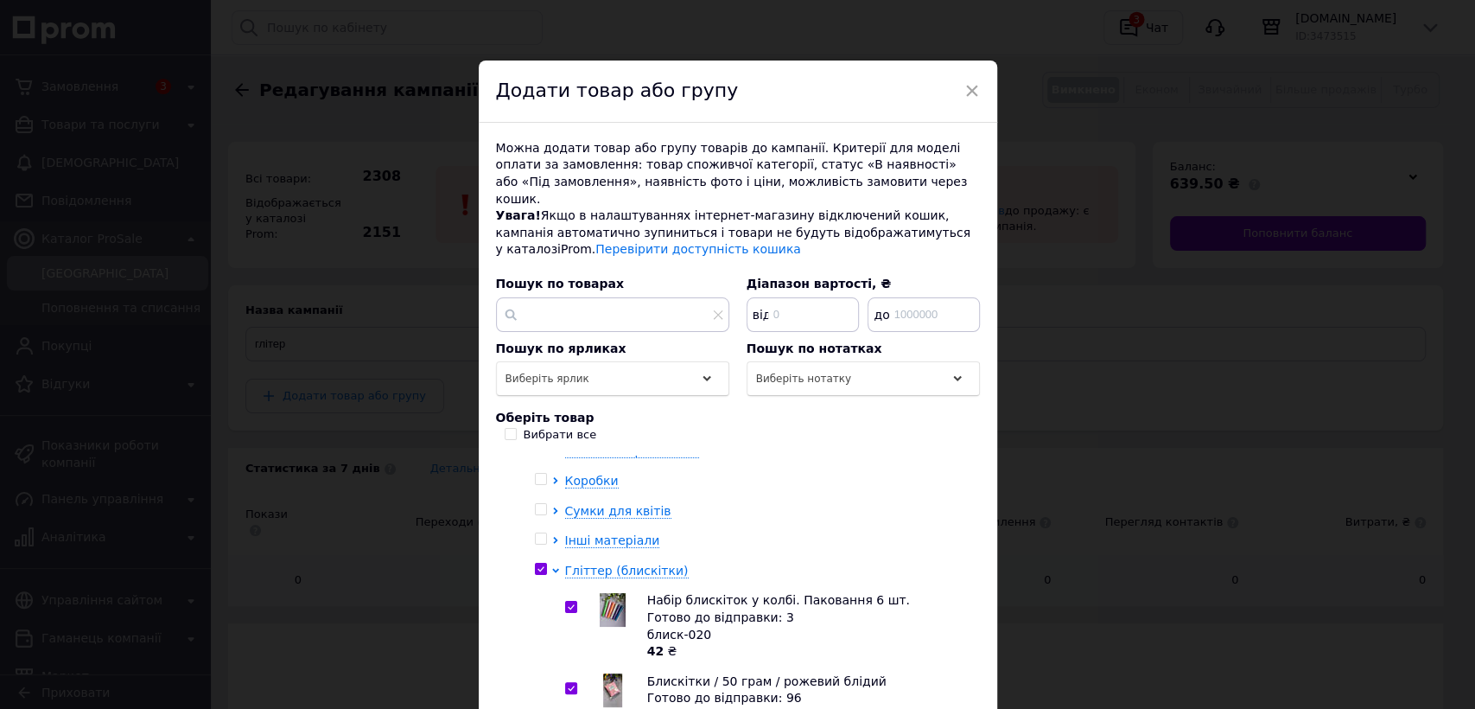
checkbox input "true"
click at [568, 602] on input "checkbox" at bounding box center [570, 607] width 11 height 11
checkbox input "false"
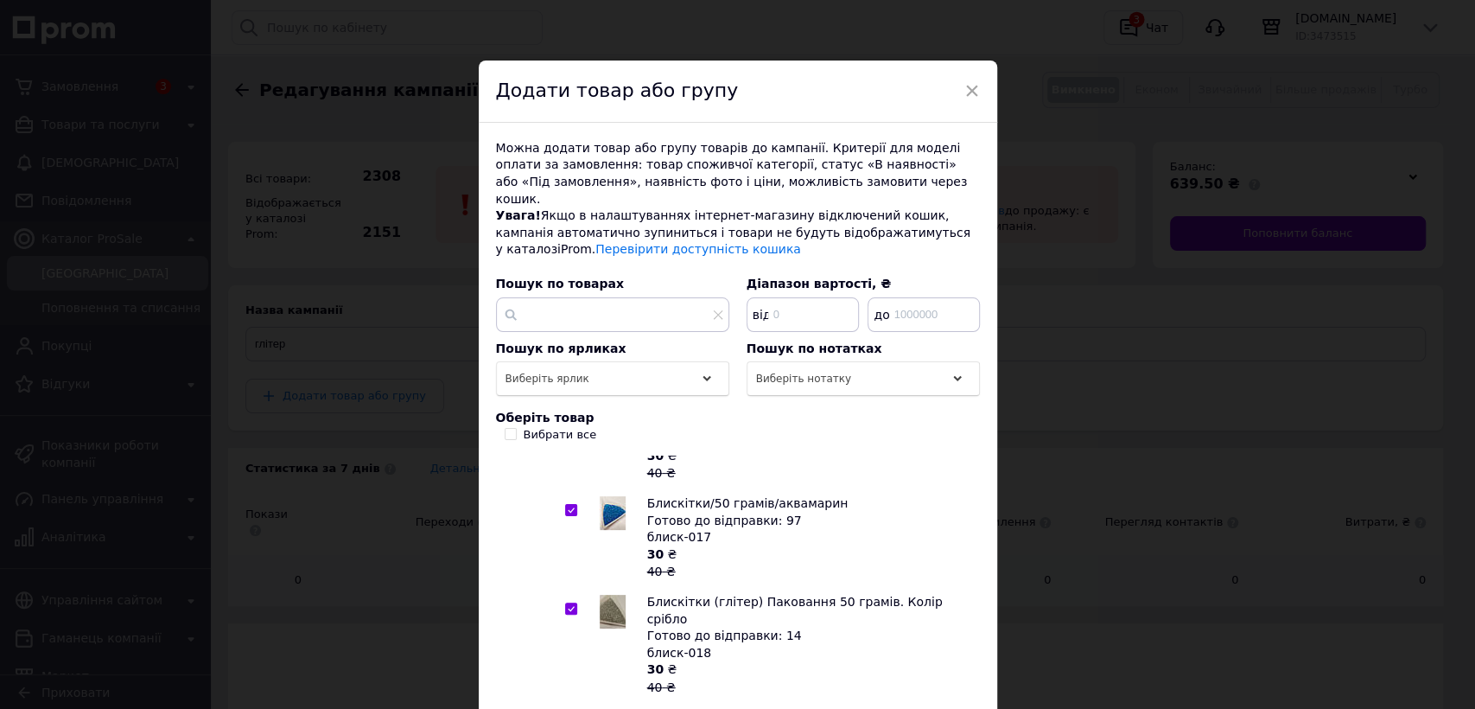
scroll to position [2208, 0]
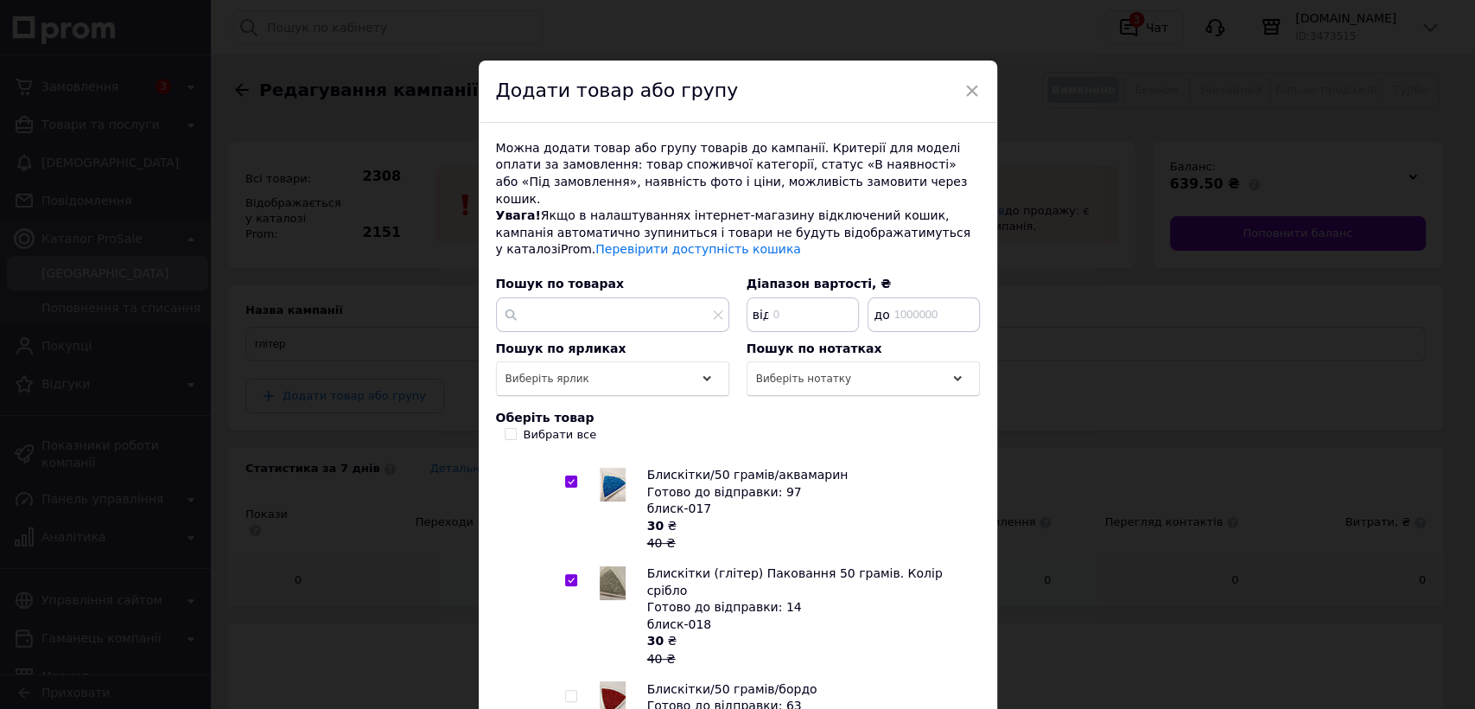
click at [565, 691] on input "checkbox" at bounding box center [570, 696] width 11 height 11
checkbox input "true"
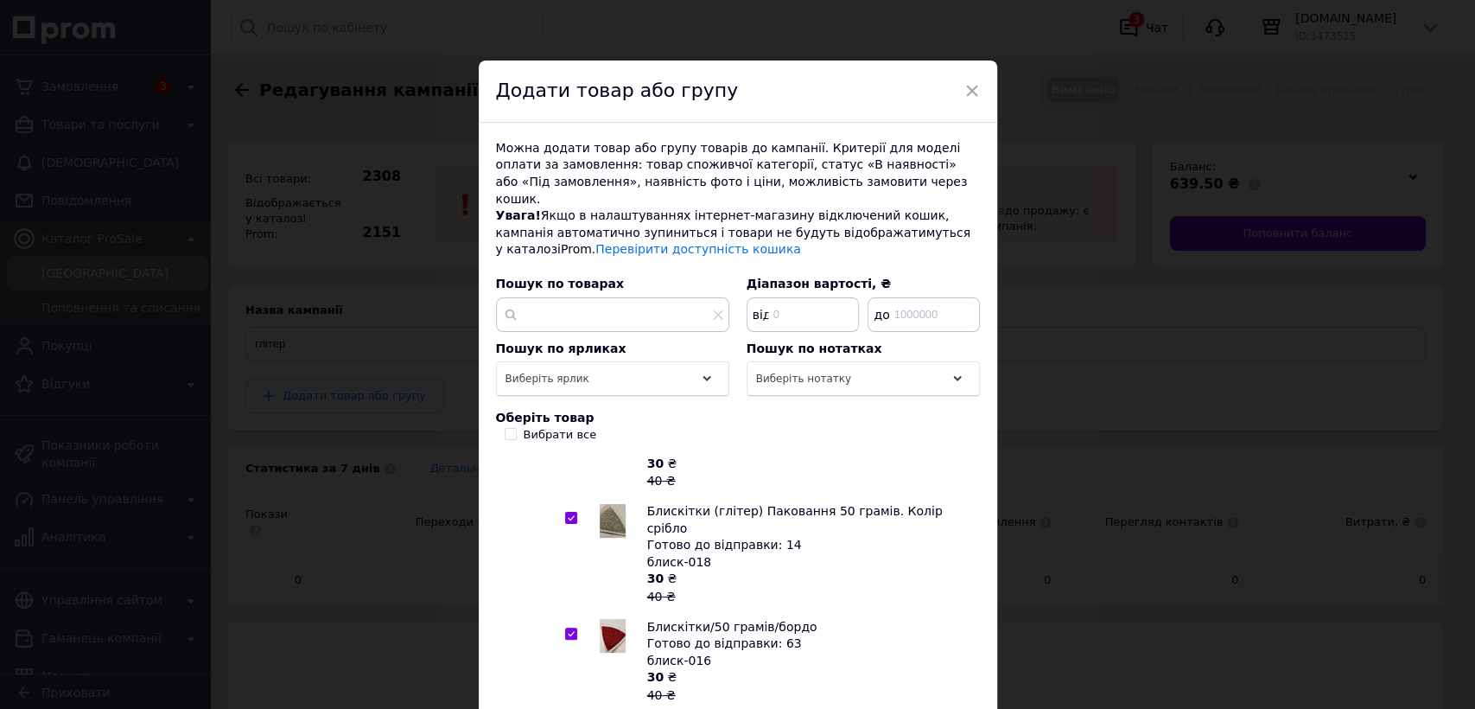
scroll to position [2304, 0]
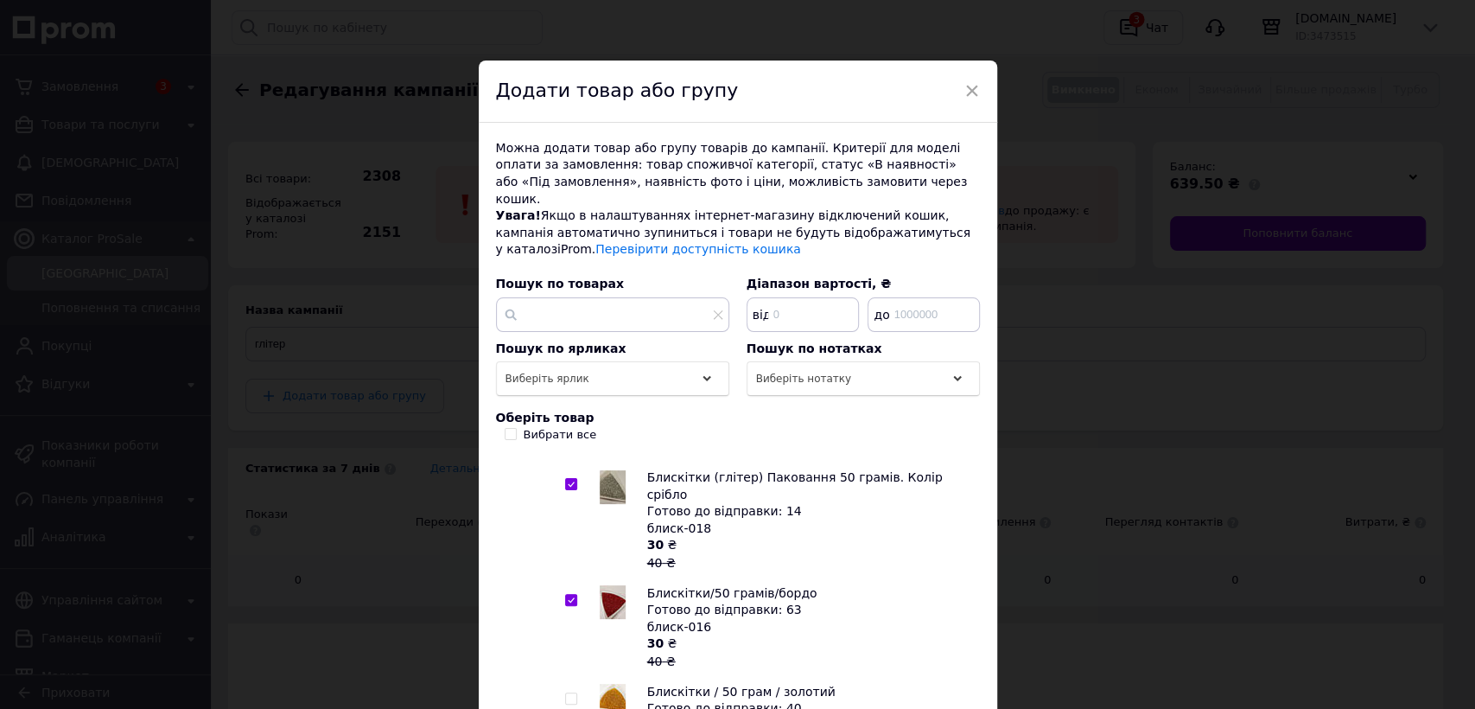
click at [565, 693] on input "checkbox" at bounding box center [570, 698] width 11 height 11
checkbox input "true"
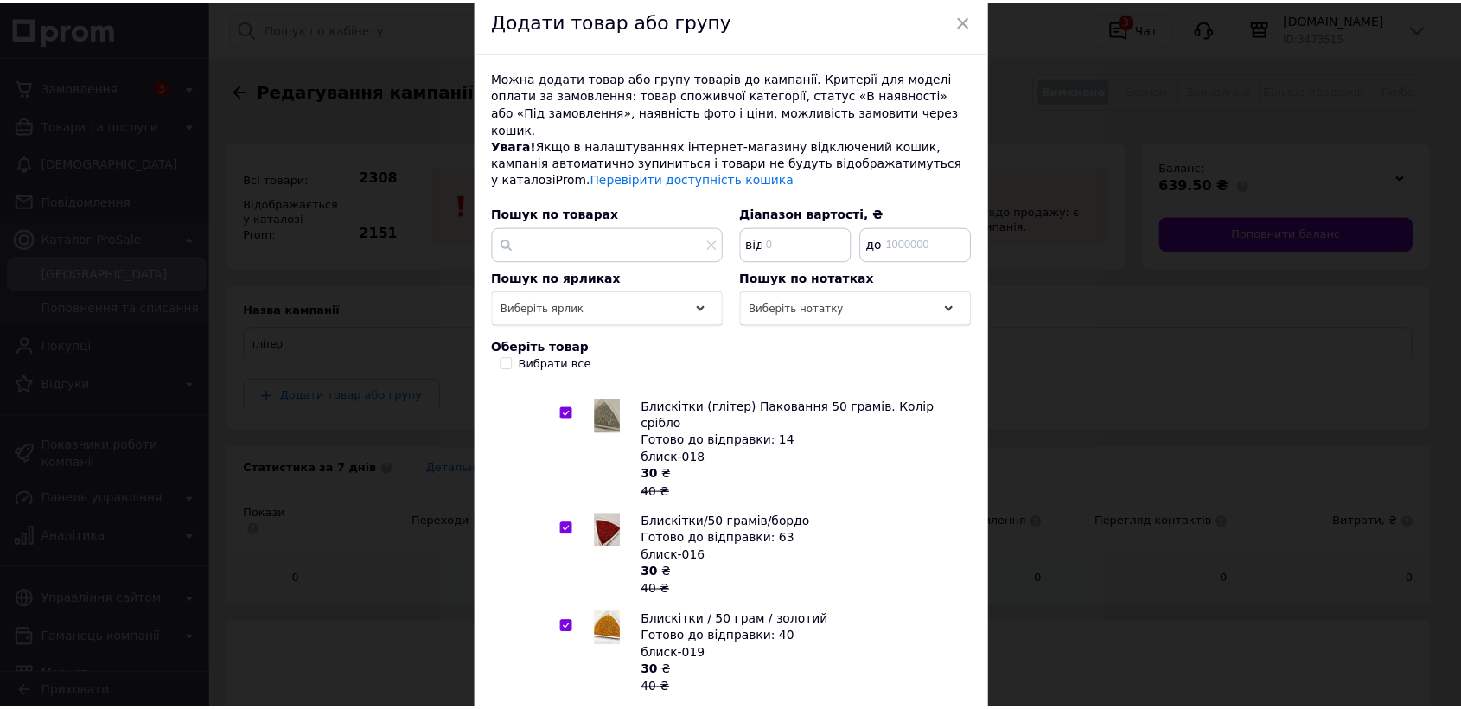
scroll to position [179, 0]
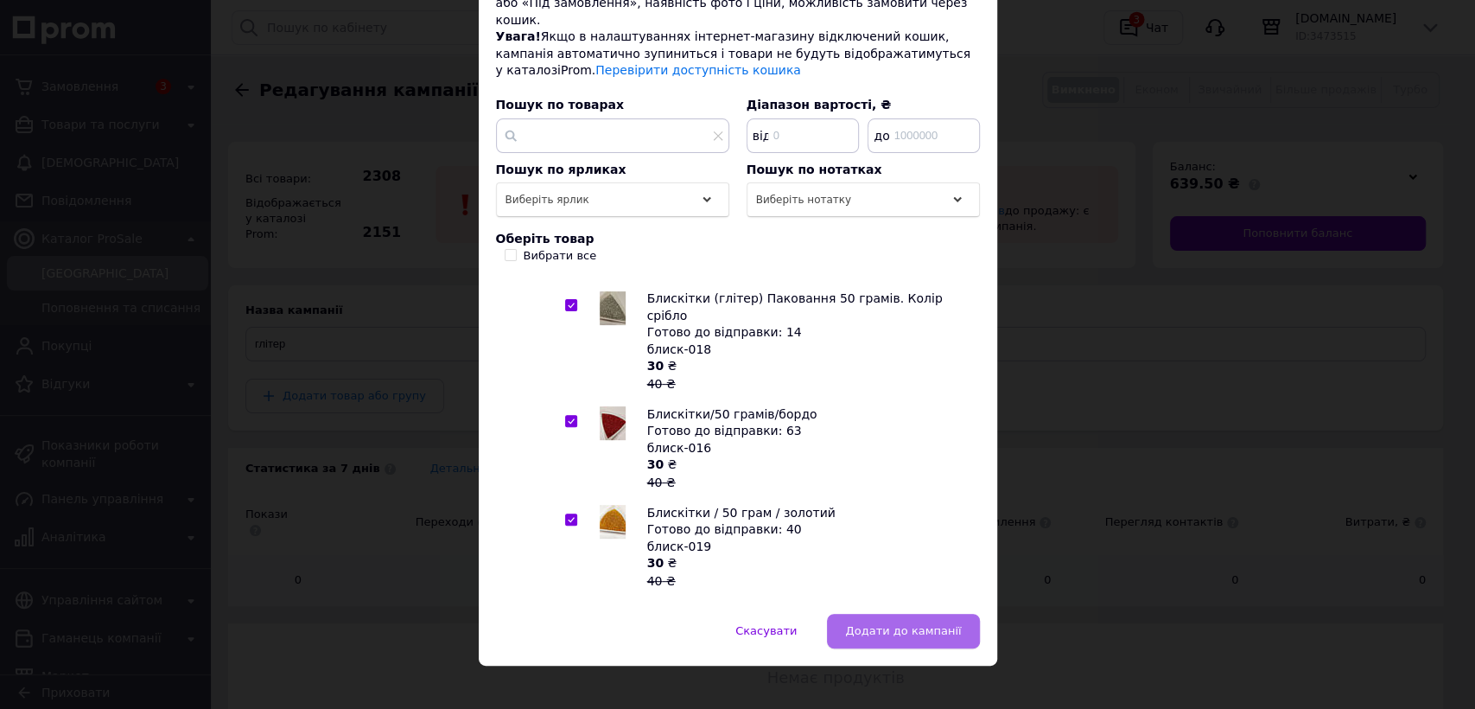
click at [913, 624] on span "Додати до кампанії" at bounding box center [903, 630] width 116 height 13
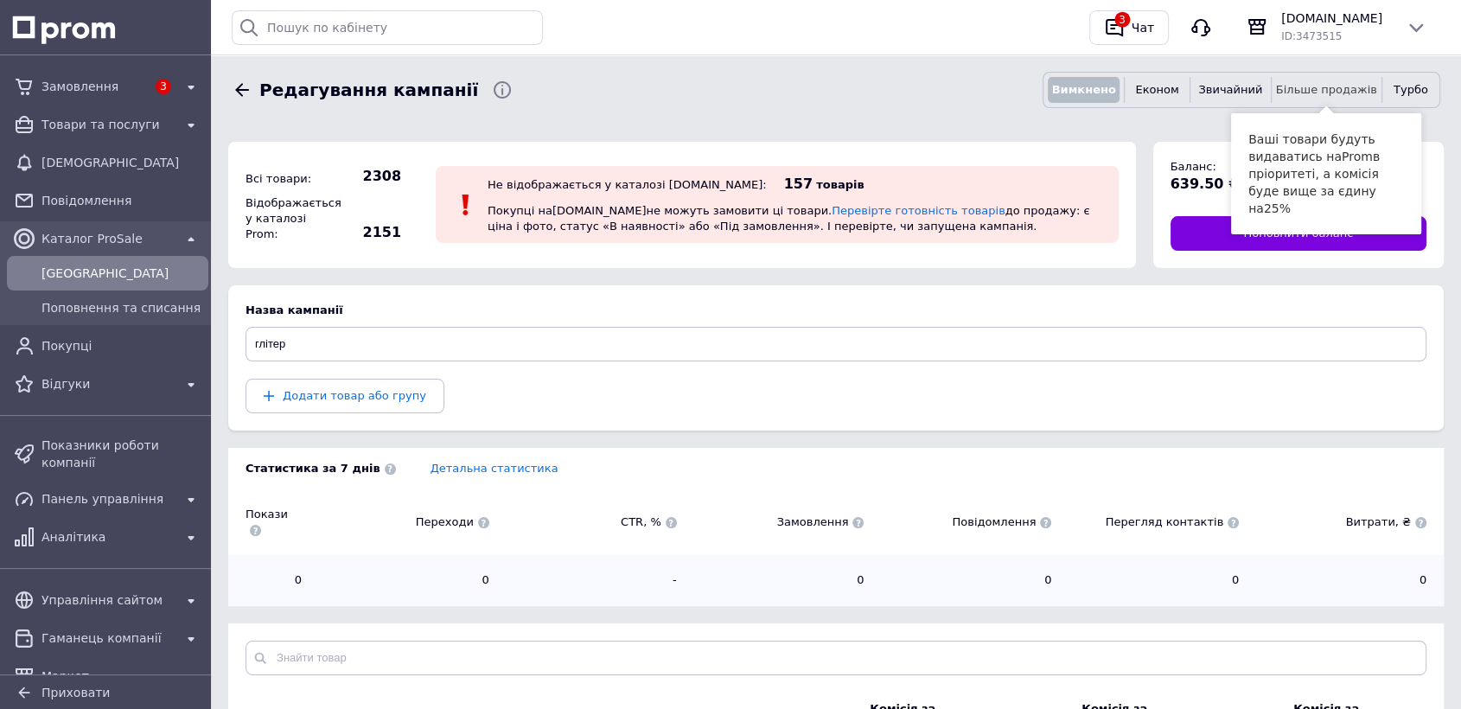
click at [1360, 92] on span "Більше продажів" at bounding box center [1326, 89] width 101 height 13
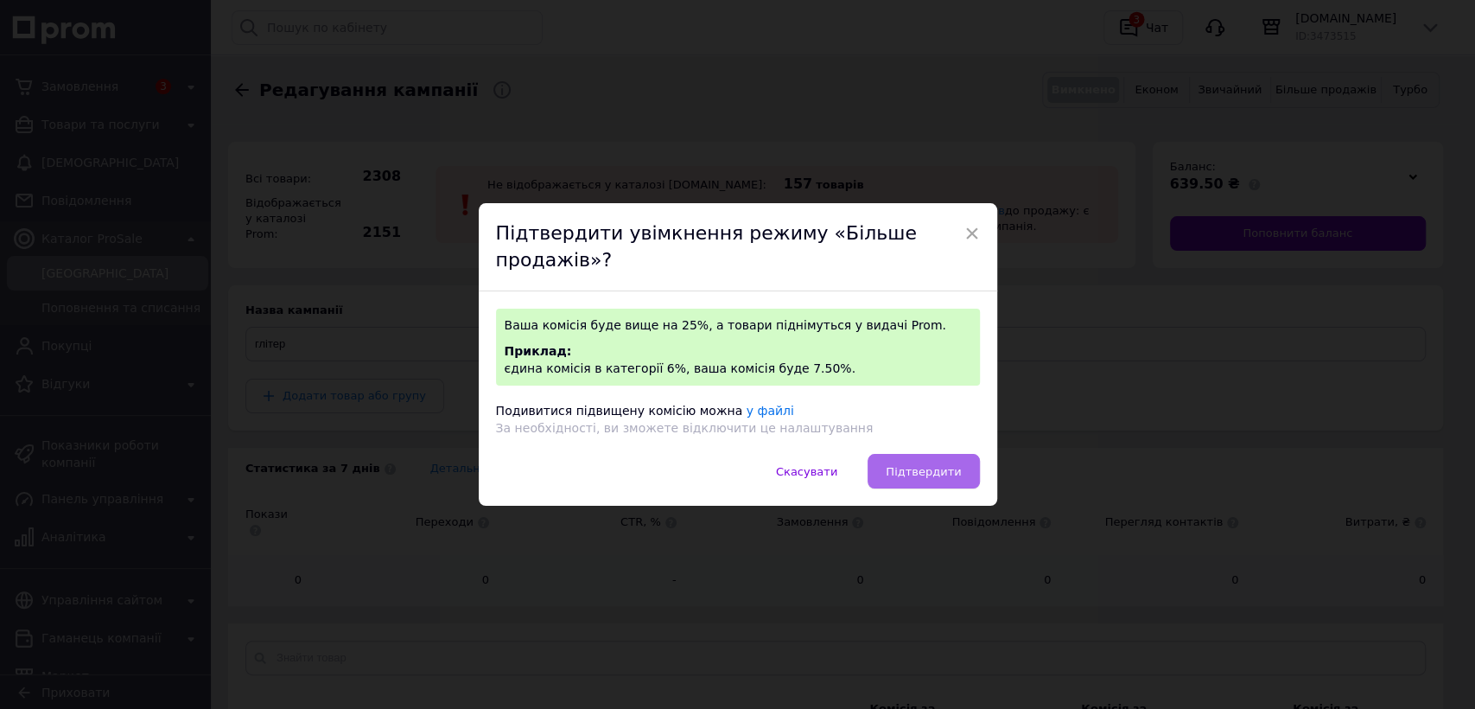
click at [946, 462] on button "Підтвердити" at bounding box center [923, 471] width 111 height 35
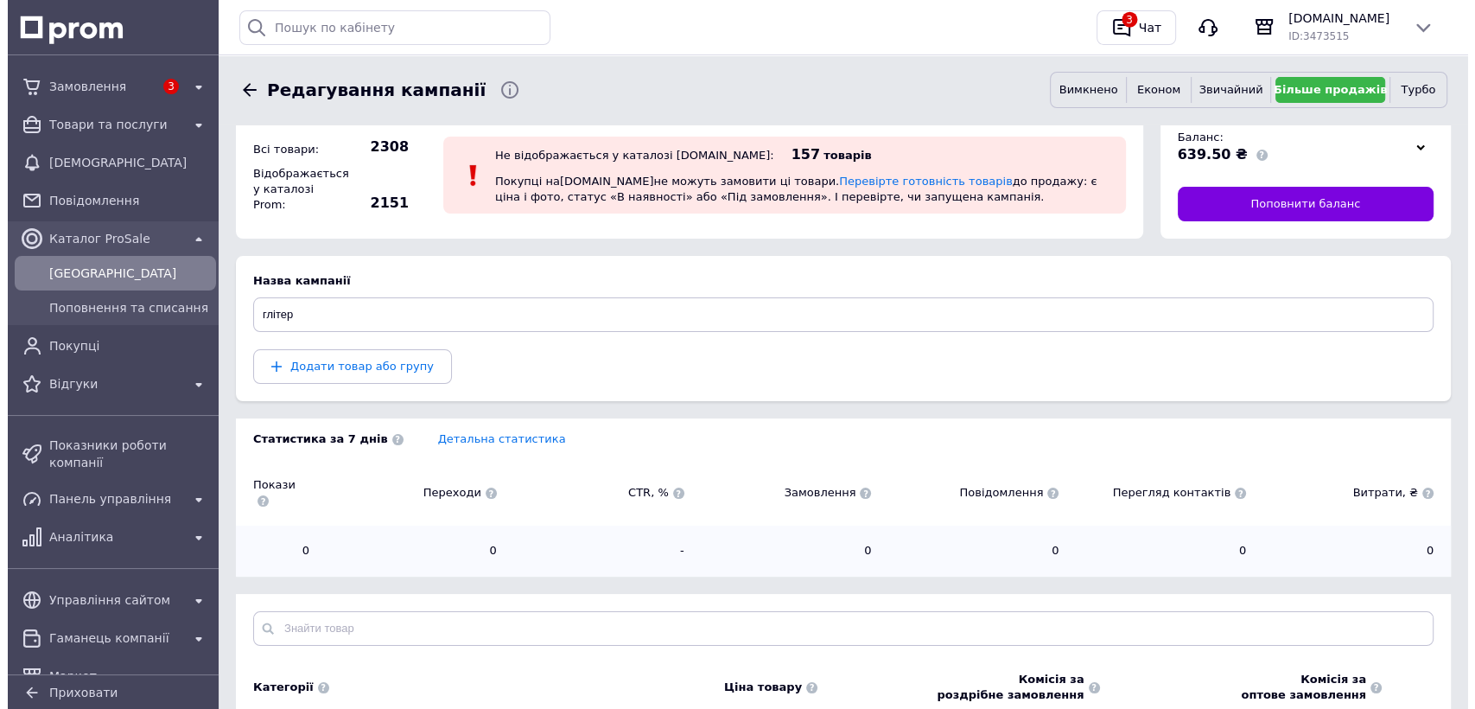
scroll to position [0, 0]
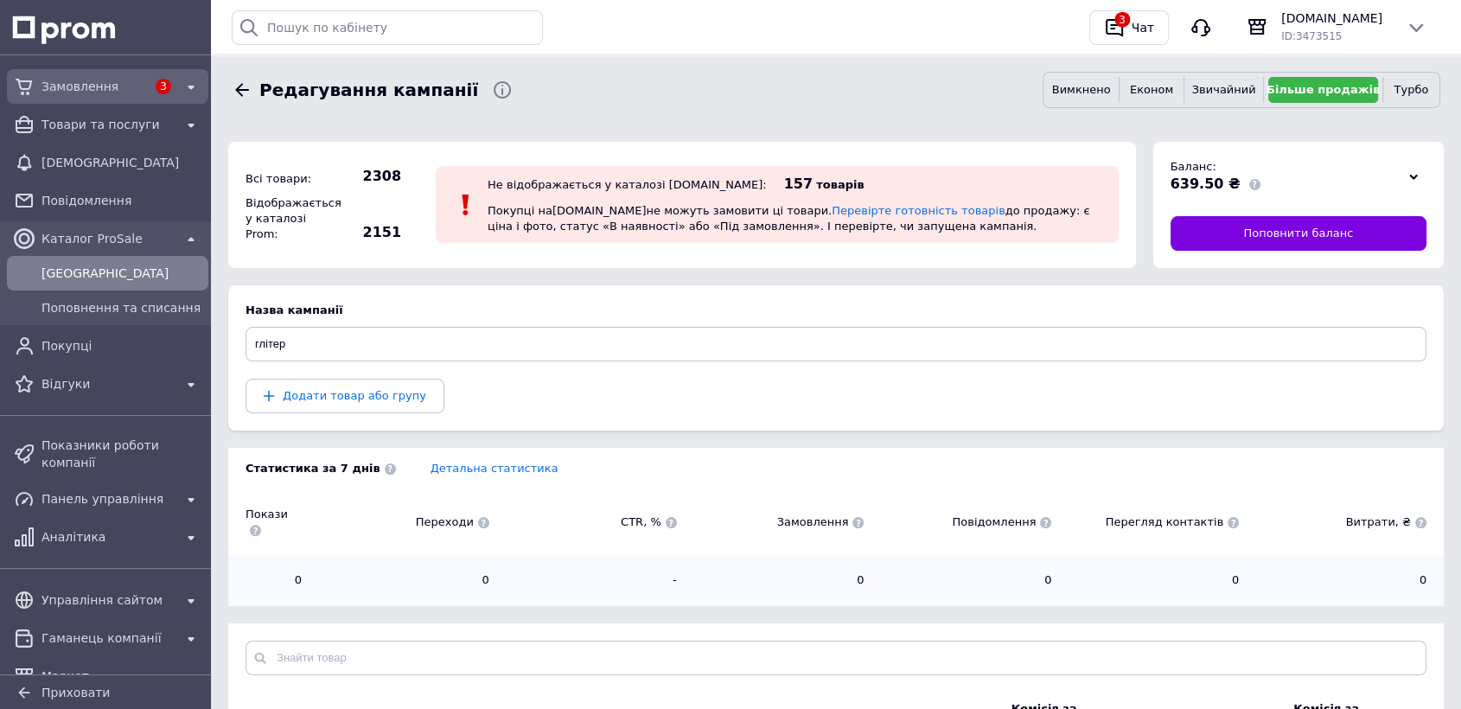
click at [35, 86] on div at bounding box center [24, 87] width 28 height 28
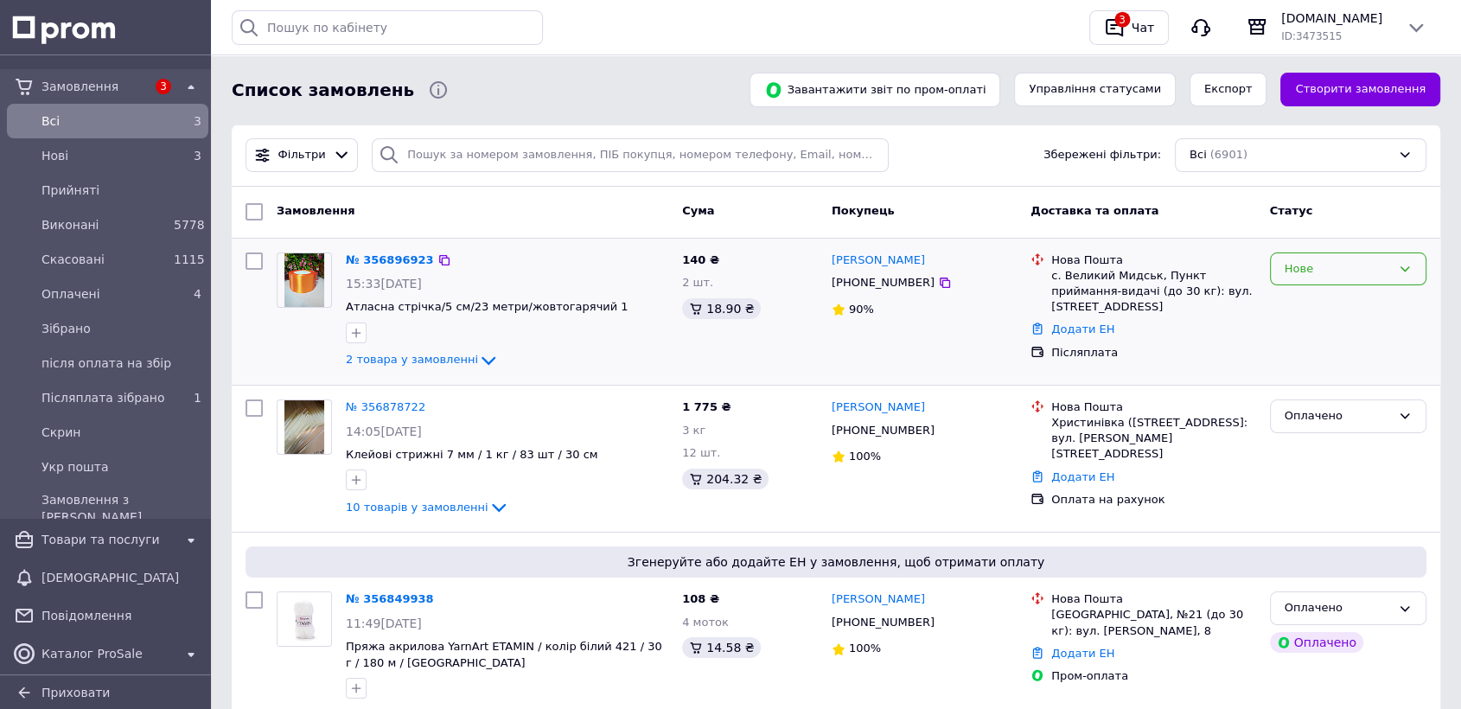
click at [1362, 260] on div "Нове" at bounding box center [1337, 269] width 106 height 18
click at [863, 256] on link "[PERSON_NAME]" at bounding box center [877, 260] width 93 height 16
click at [1344, 263] on div "Нове" at bounding box center [1337, 269] width 106 height 18
click at [1334, 300] on li "Прийнято" at bounding box center [1347, 305] width 155 height 32
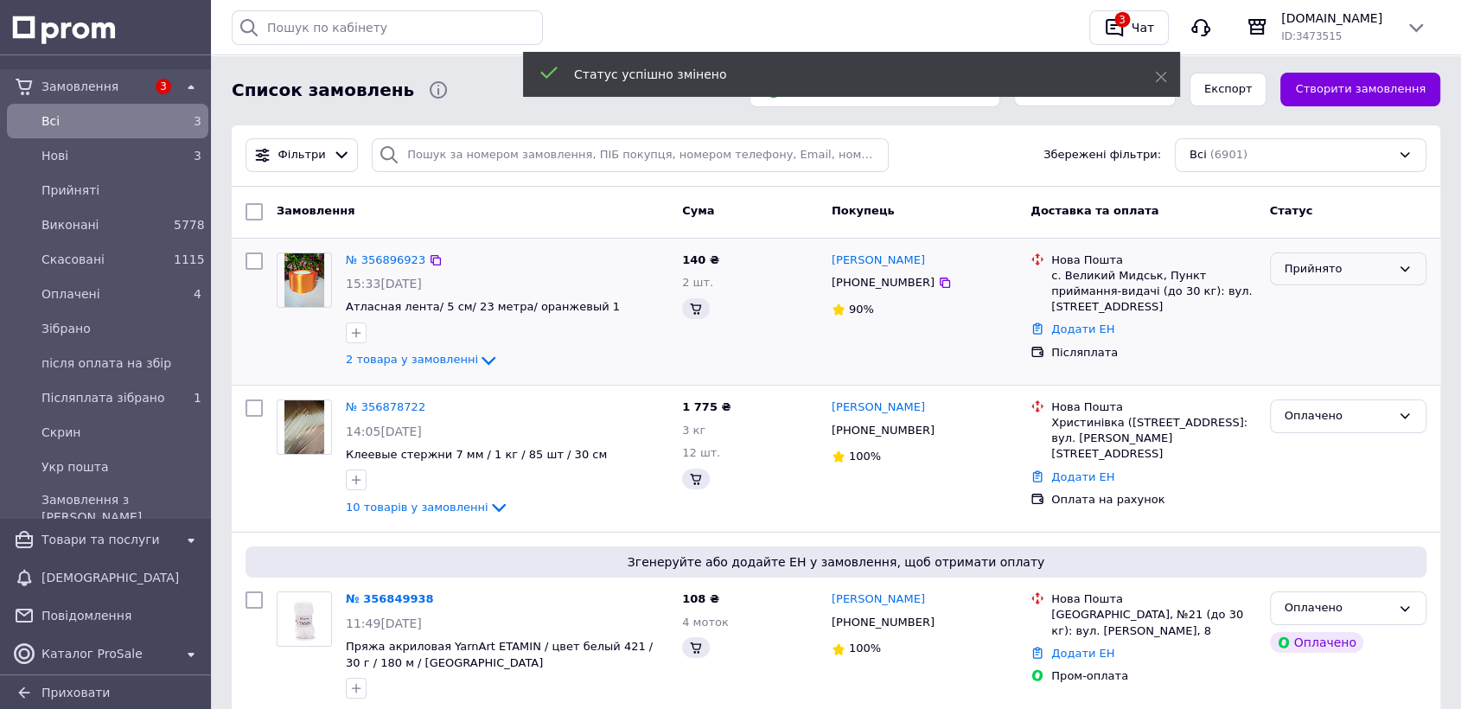
click at [1322, 269] on div "Прийнято" at bounding box center [1337, 269] width 106 height 18
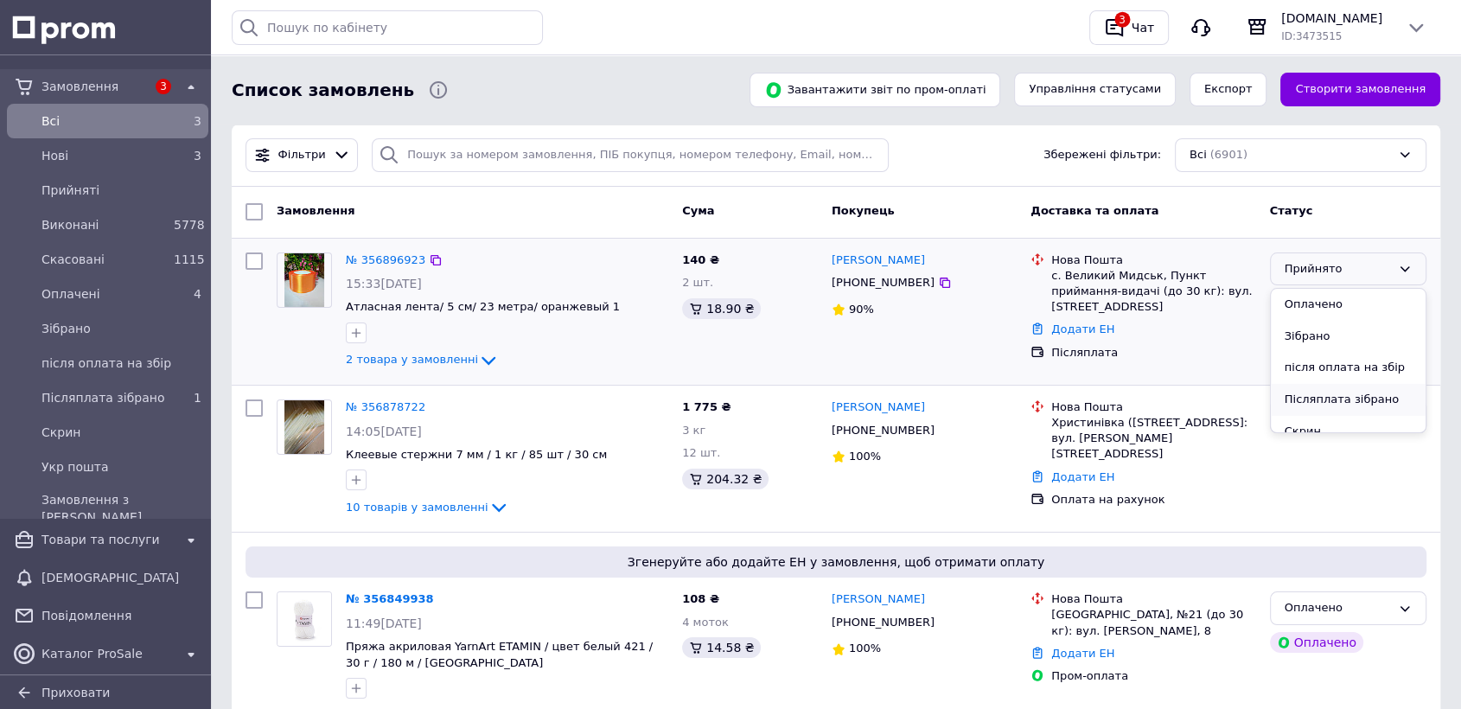
scroll to position [96, 0]
click at [1320, 343] on li "після оплата на збір" at bounding box center [1347, 335] width 155 height 32
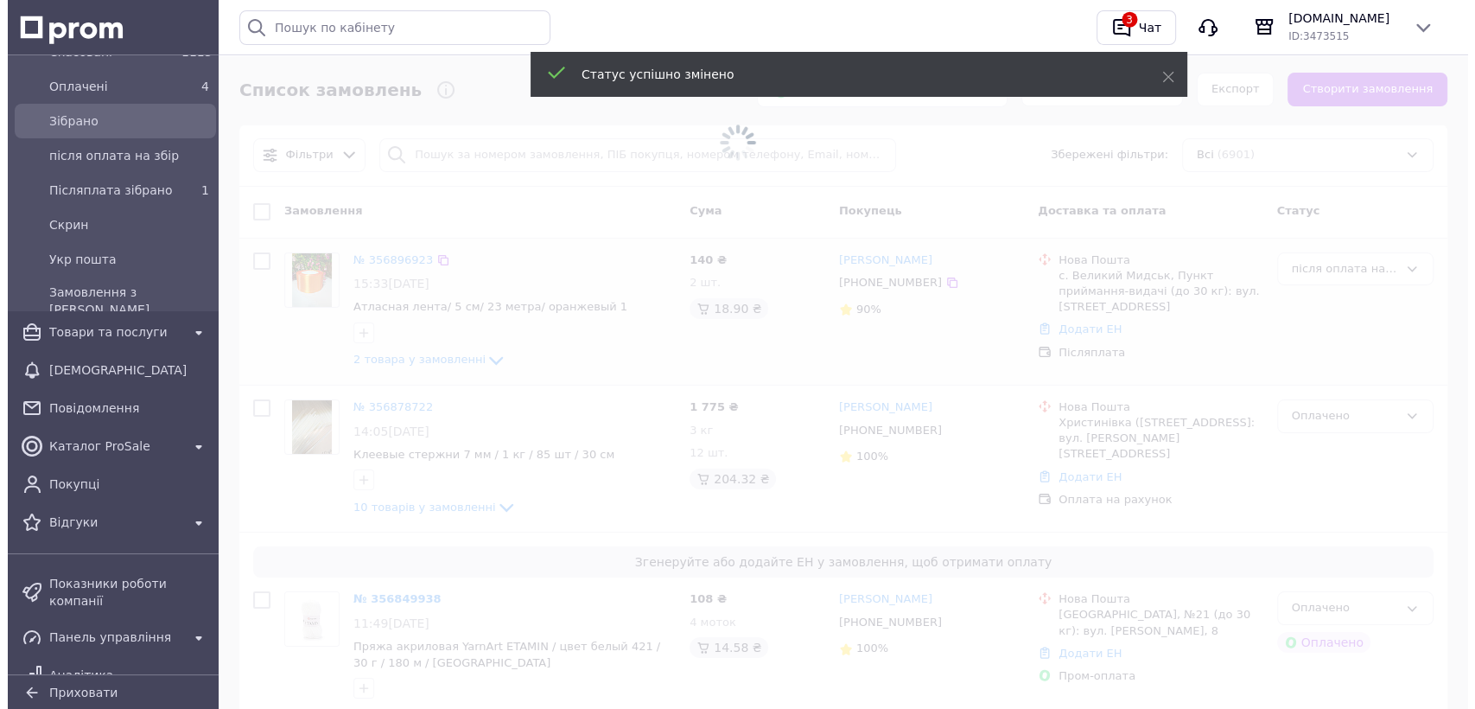
scroll to position [288, 0]
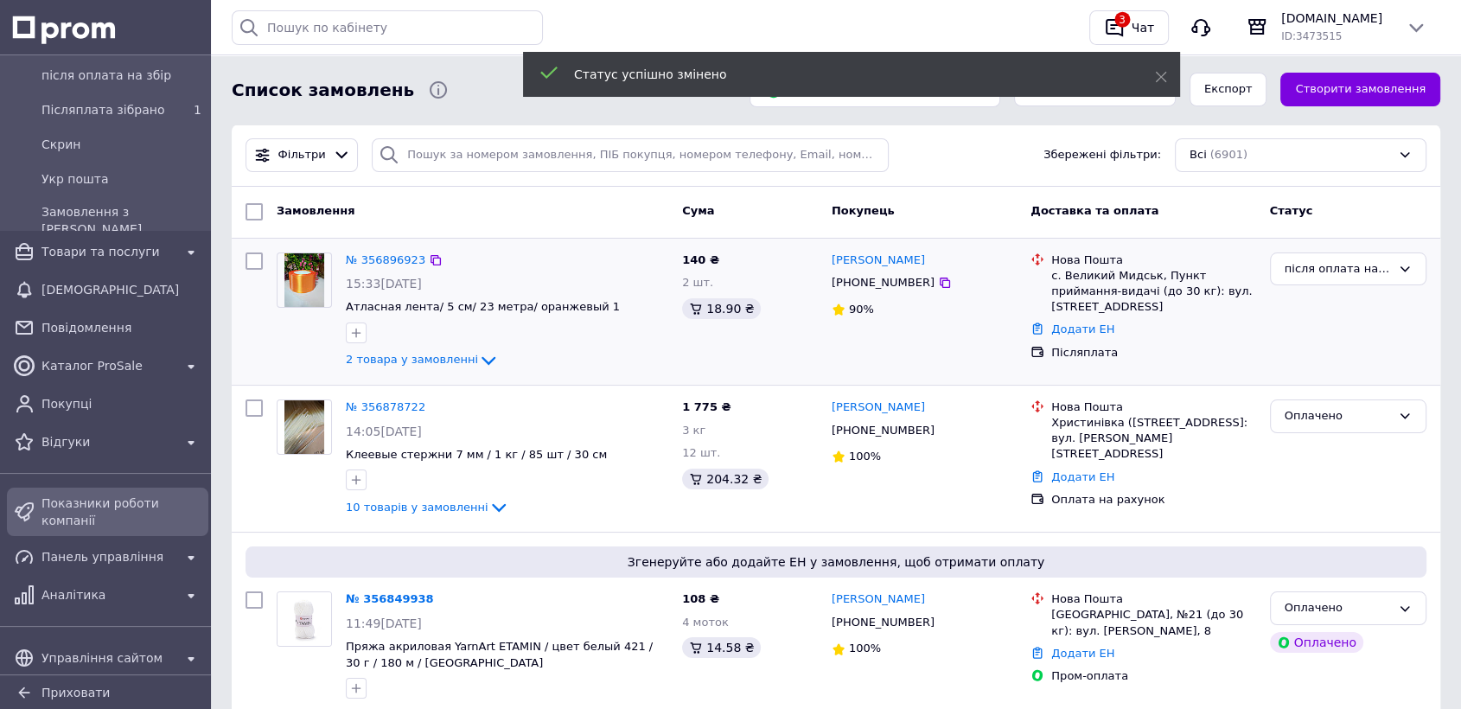
click at [38, 493] on div "Показники роботи компанії" at bounding box center [121, 511] width 167 height 41
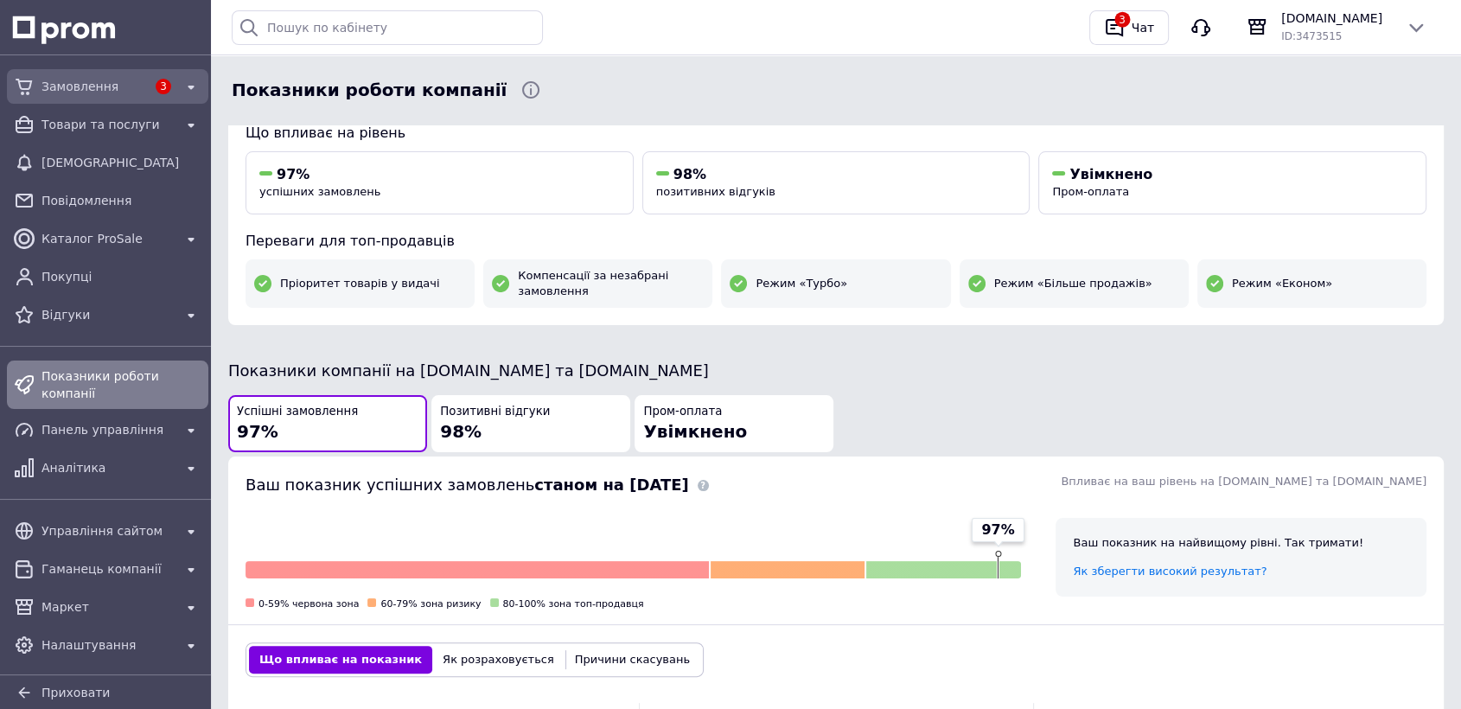
click at [82, 90] on span "Замовлення" at bounding box center [93, 86] width 105 height 17
